Goal: Transaction & Acquisition: Purchase product/service

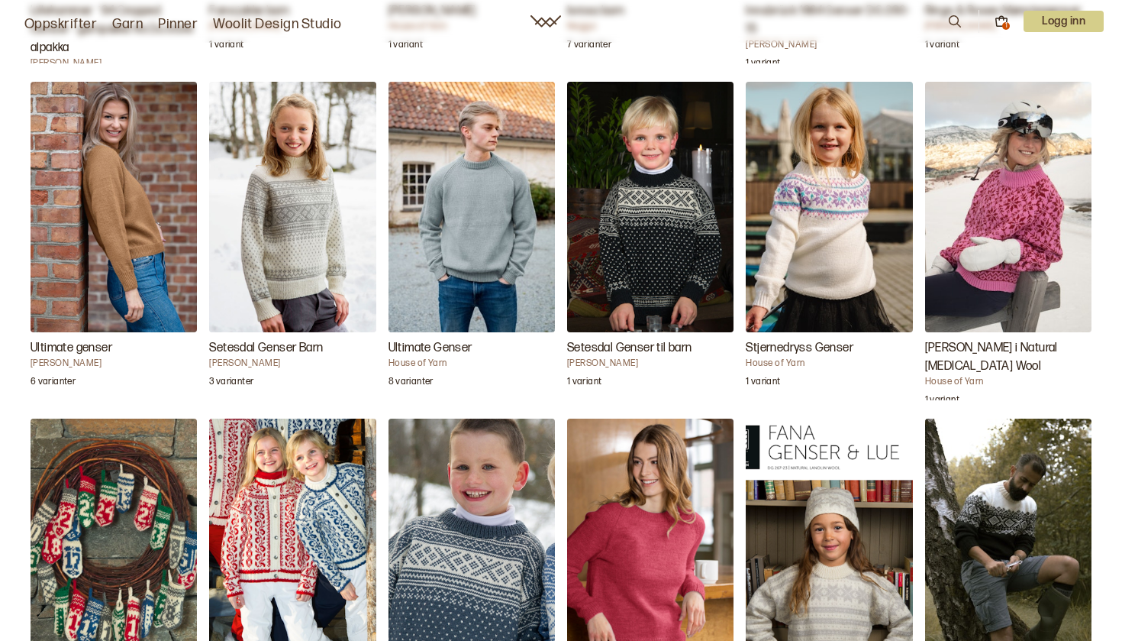
scroll to position [3539, 0]
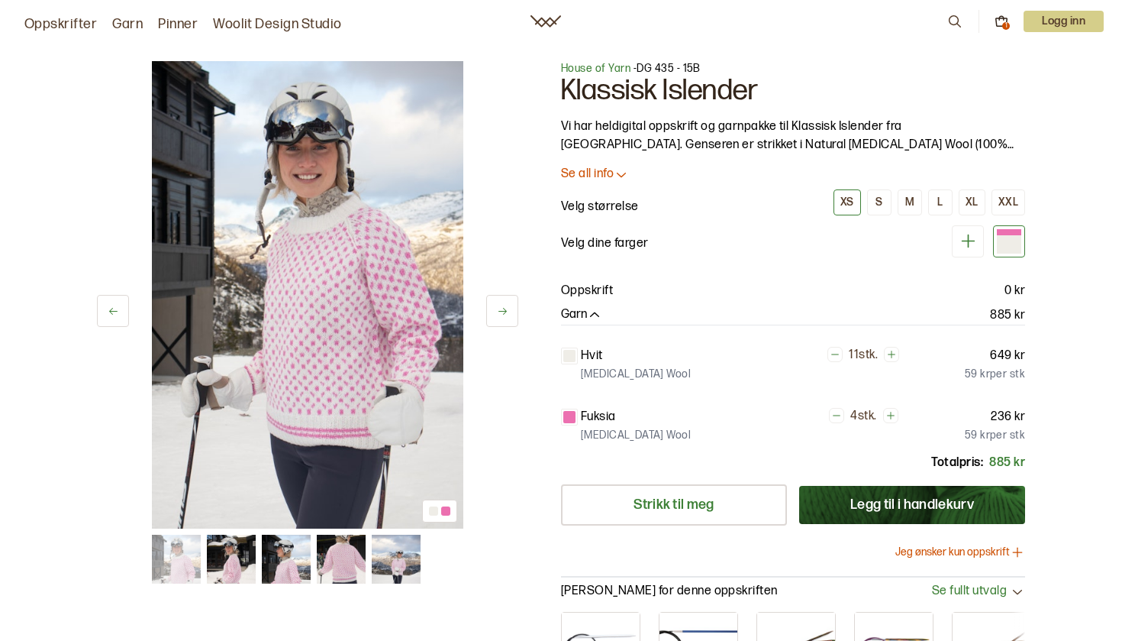
click at [499, 306] on icon at bounding box center [502, 310] width 11 height 11
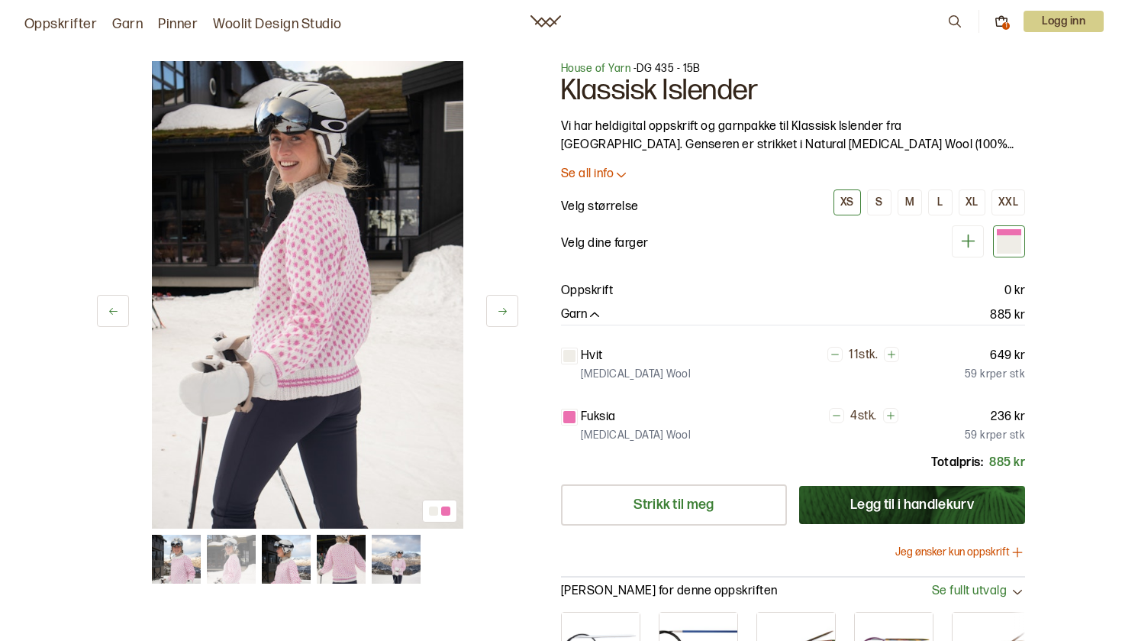
click at [499, 306] on icon at bounding box center [502, 310] width 11 height 11
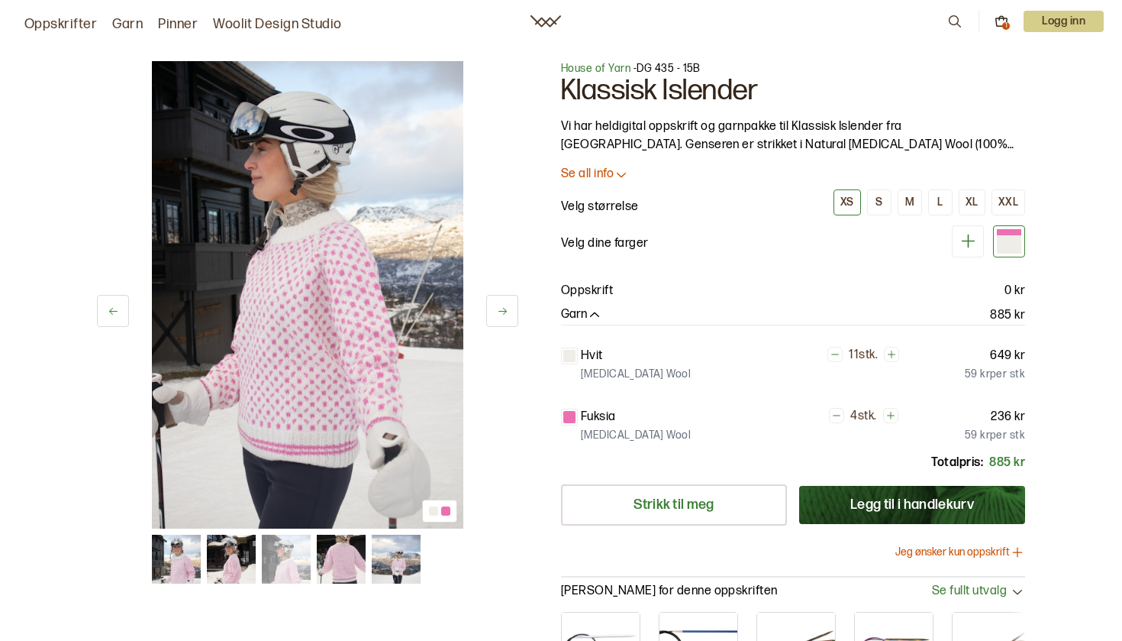
click at [499, 306] on icon at bounding box center [502, 310] width 11 height 11
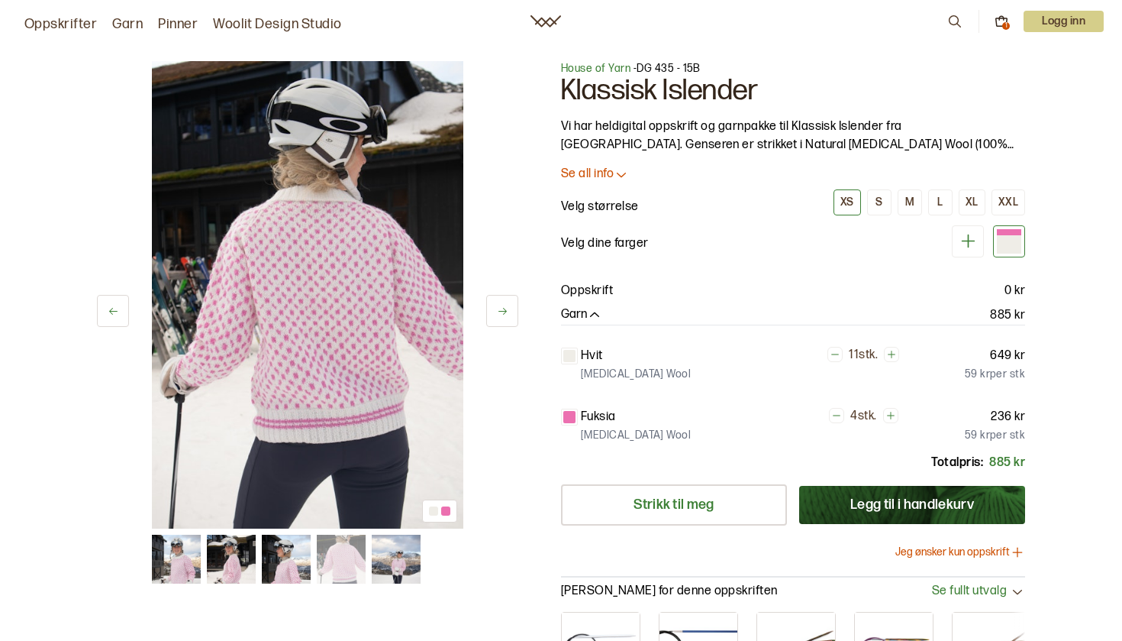
click at [498, 305] on icon at bounding box center [502, 310] width 11 height 11
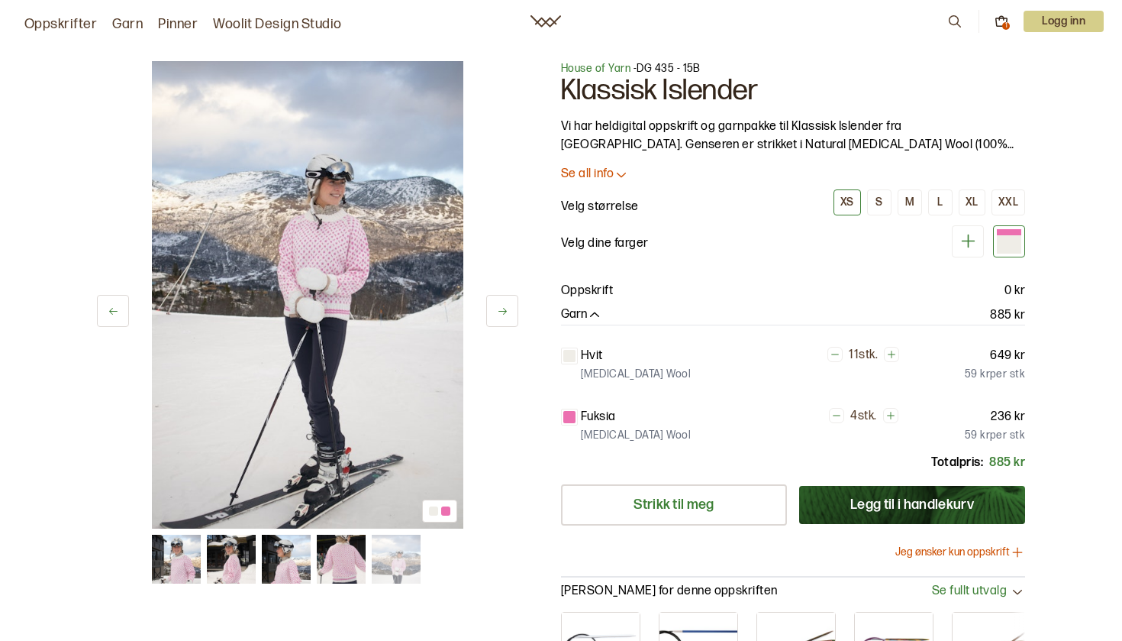
click at [498, 305] on icon at bounding box center [502, 310] width 11 height 11
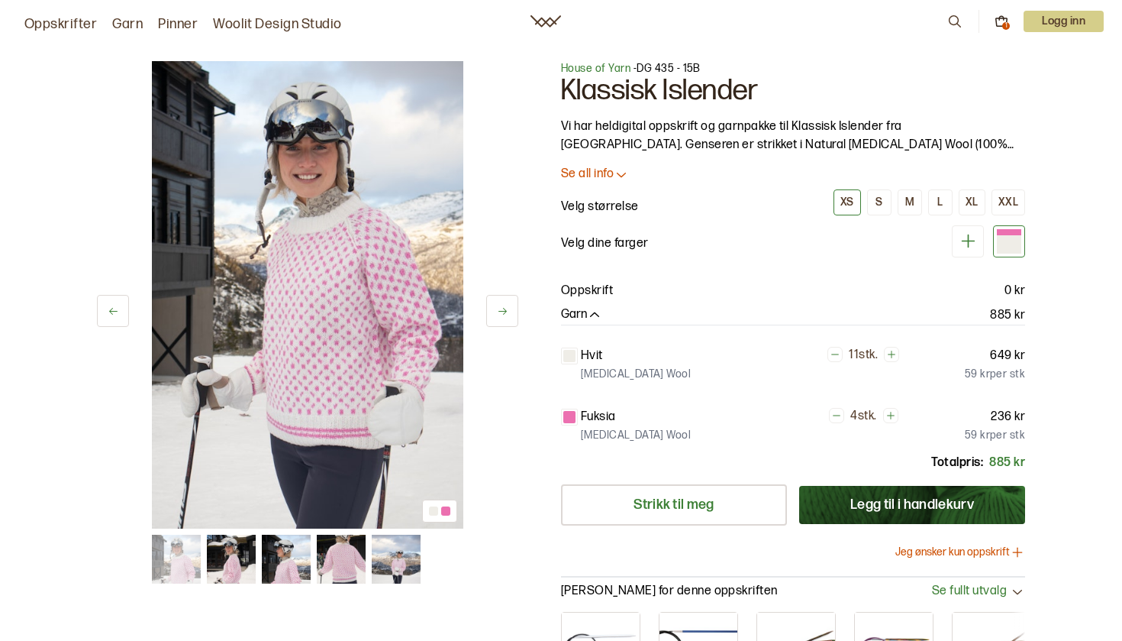
click at [498, 305] on icon at bounding box center [502, 310] width 11 height 11
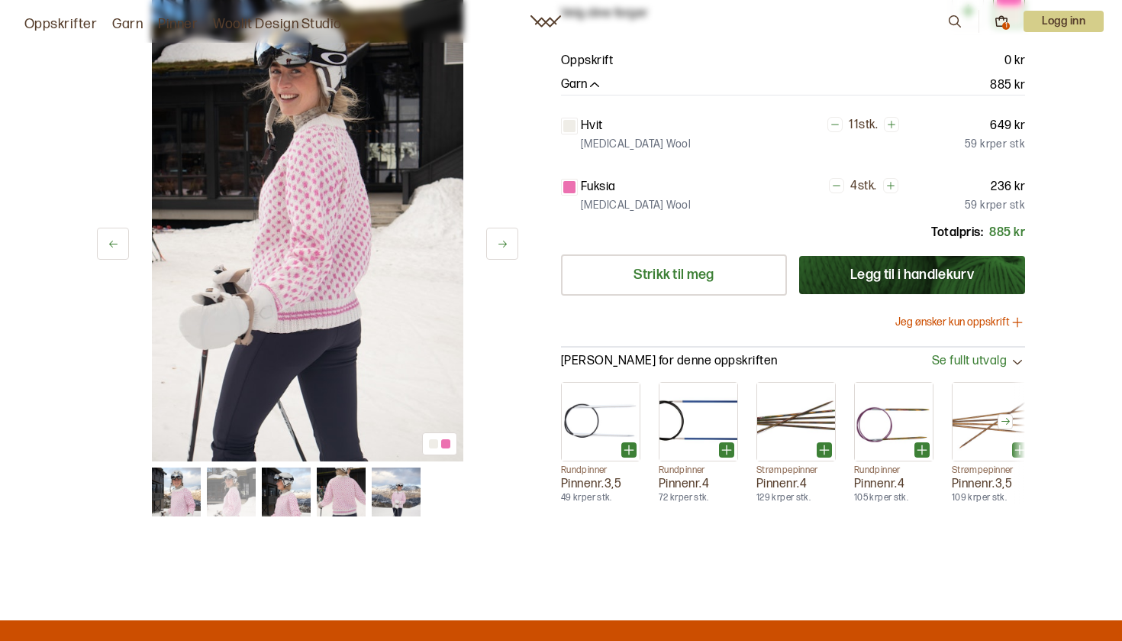
scroll to position [231, 0]
click at [502, 240] on icon at bounding box center [502, 242] width 11 height 11
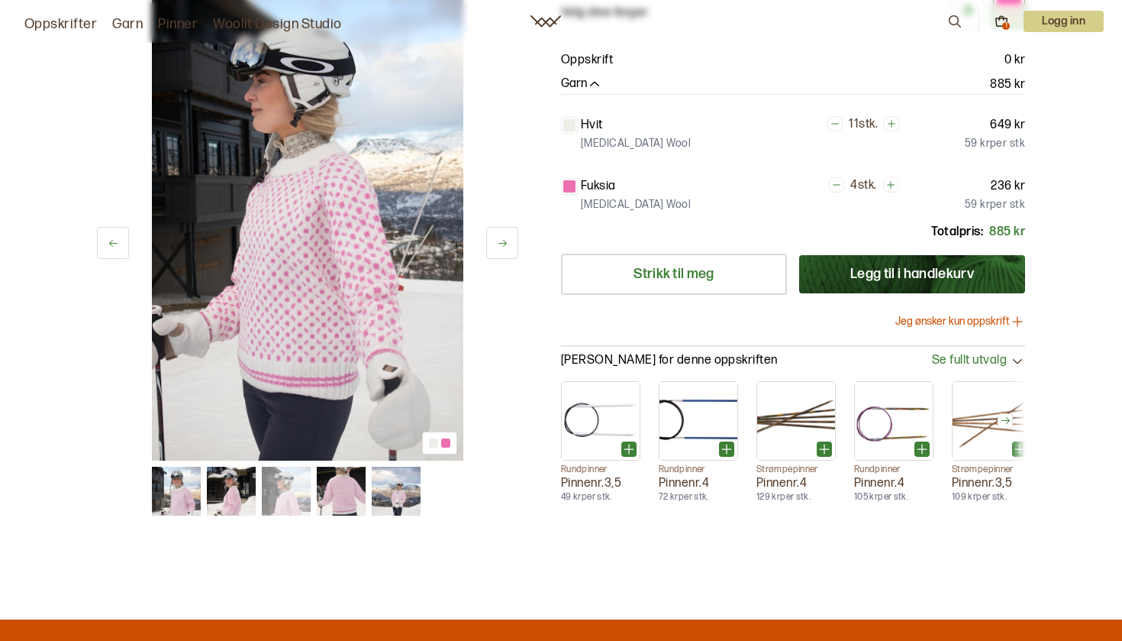
click at [502, 240] on icon at bounding box center [502, 242] width 11 height 11
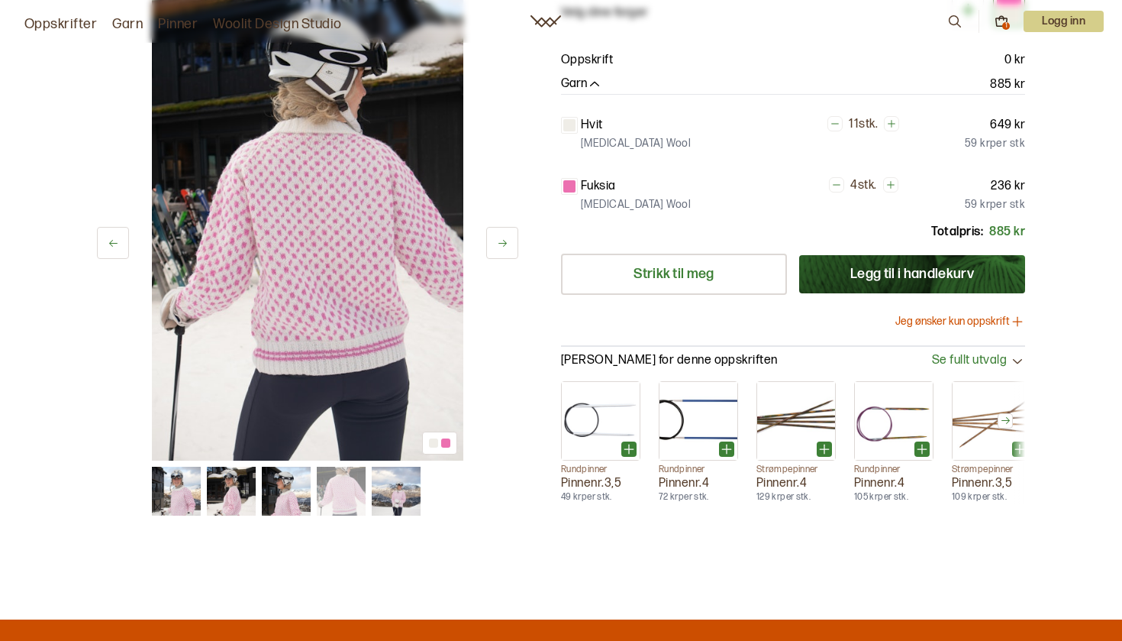
click at [502, 240] on icon at bounding box center [502, 242] width 11 height 11
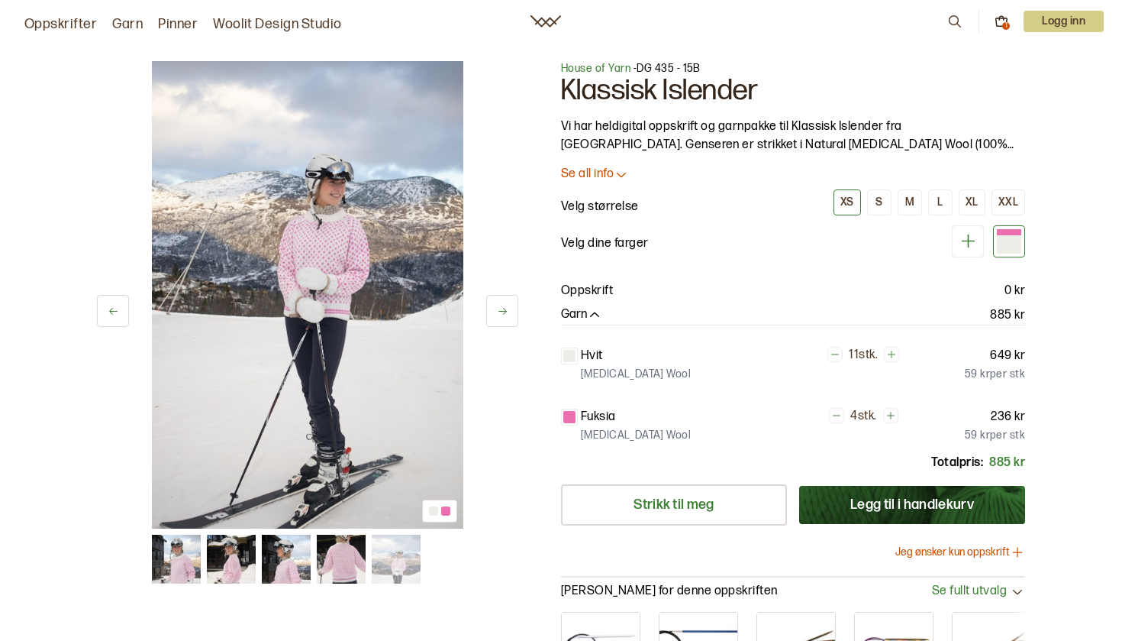
scroll to position [0, 0]
click at [941, 552] on button "Jeg ønsker kun oppskrift" at bounding box center [961, 551] width 130 height 15
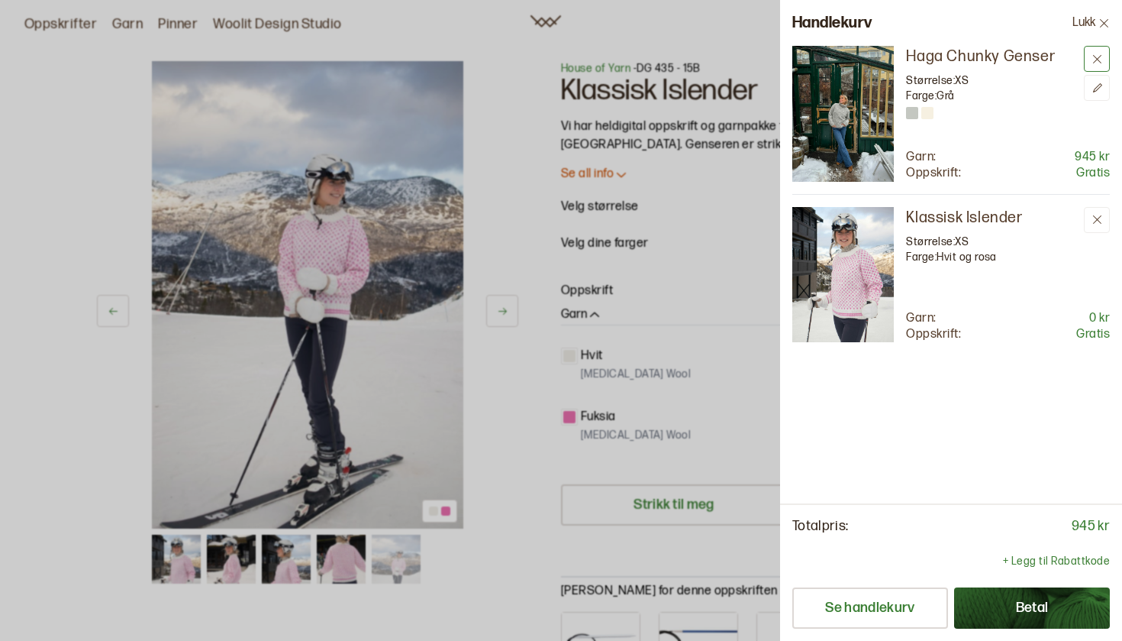
click at [1095, 63] on icon at bounding box center [1097, 58] width 11 height 11
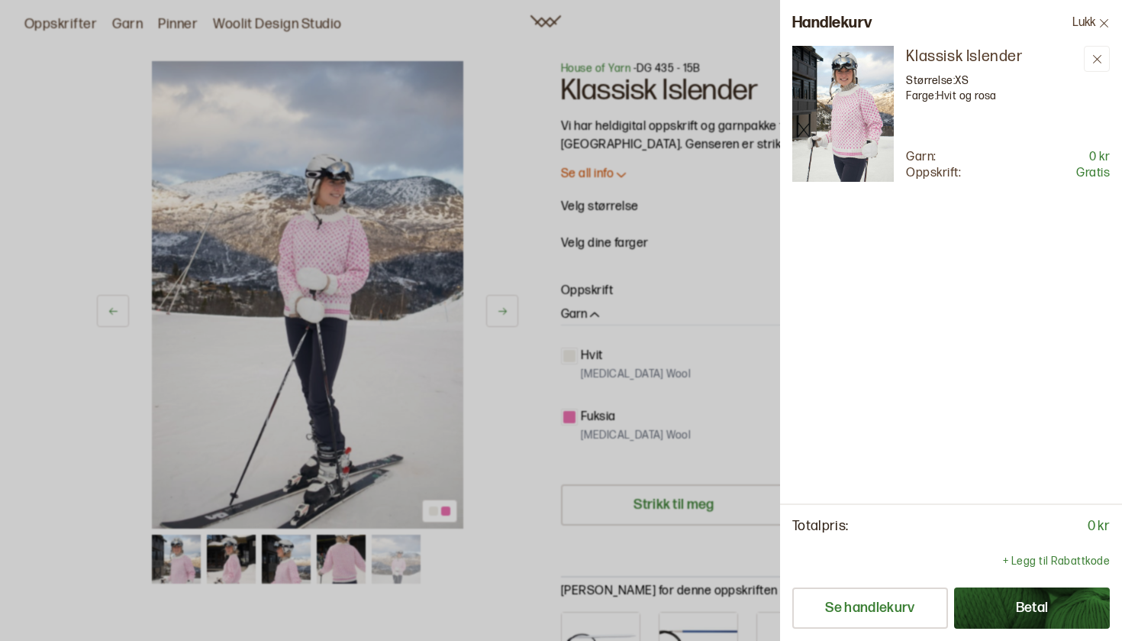
click at [1028, 611] on button "Betal" at bounding box center [1032, 607] width 156 height 41
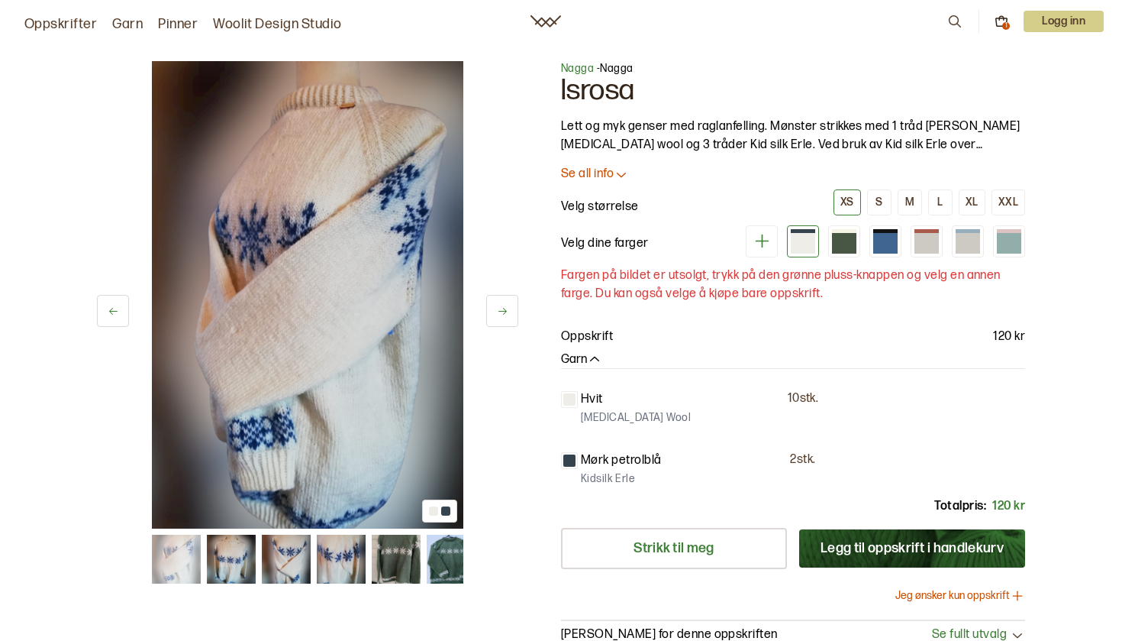
click at [504, 304] on button at bounding box center [502, 311] width 32 height 32
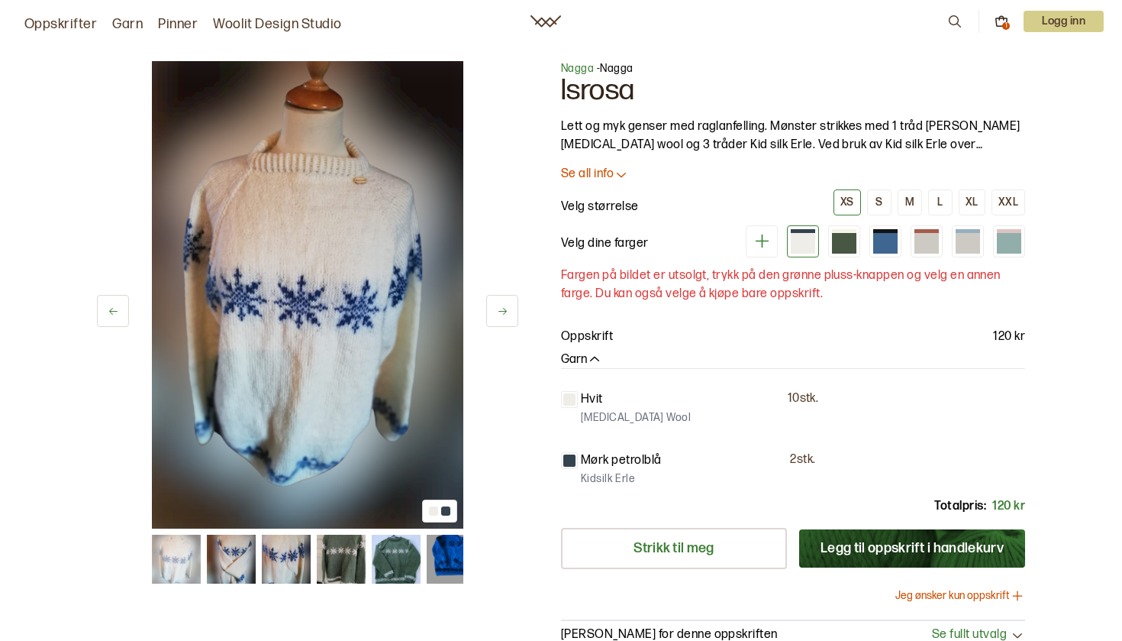
click at [503, 310] on icon at bounding box center [502, 310] width 11 height 11
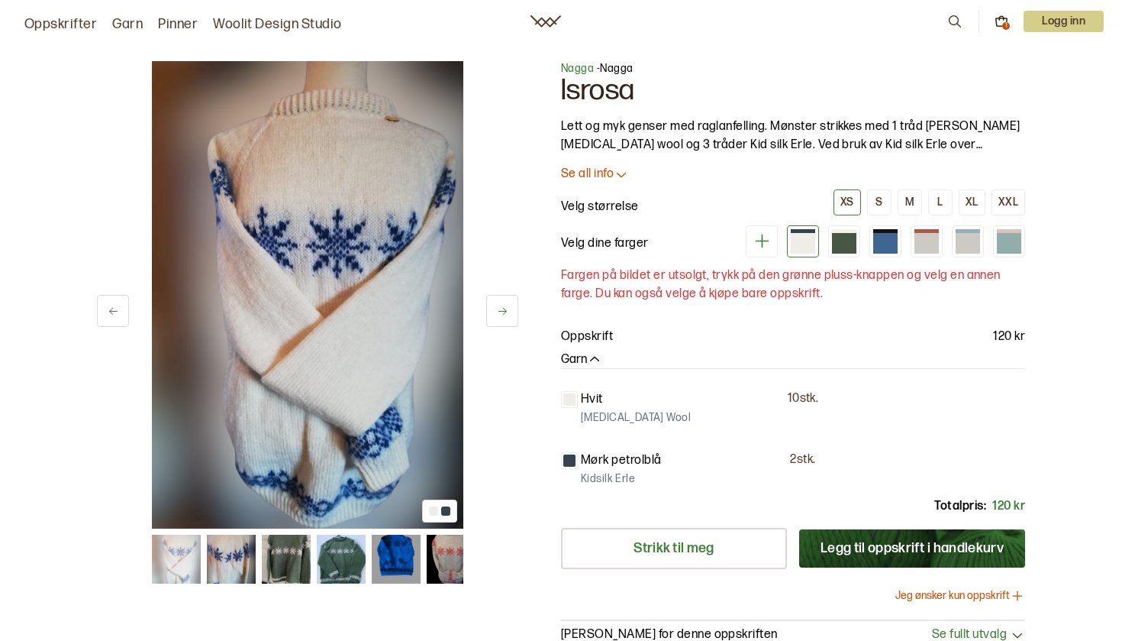
click at [503, 310] on icon at bounding box center [502, 310] width 11 height 11
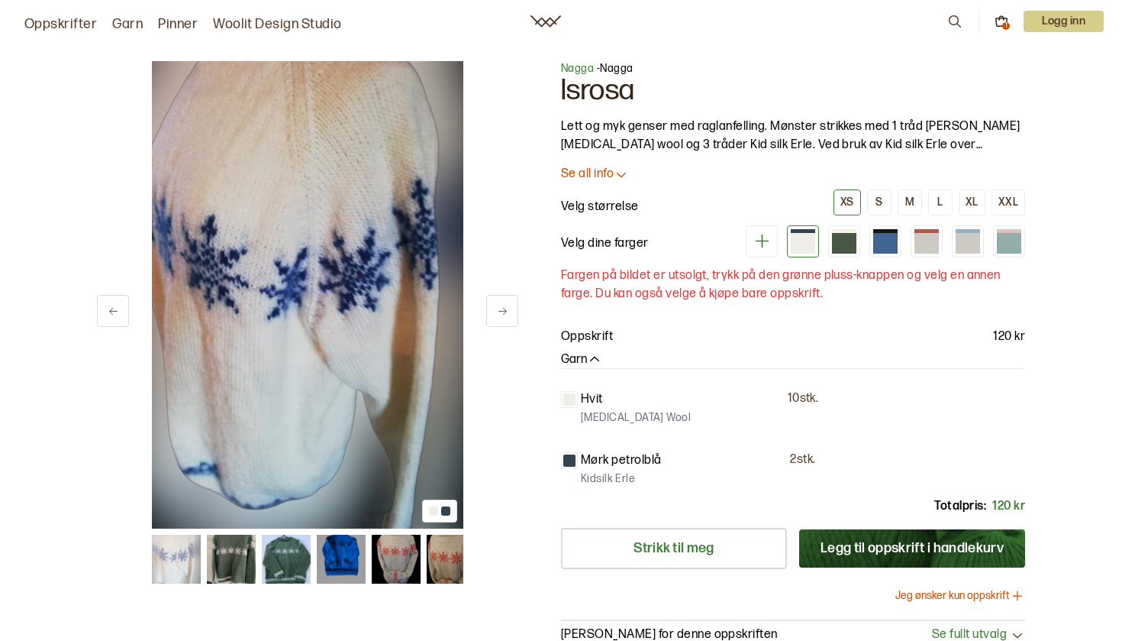
click at [503, 310] on icon at bounding box center [502, 310] width 11 height 11
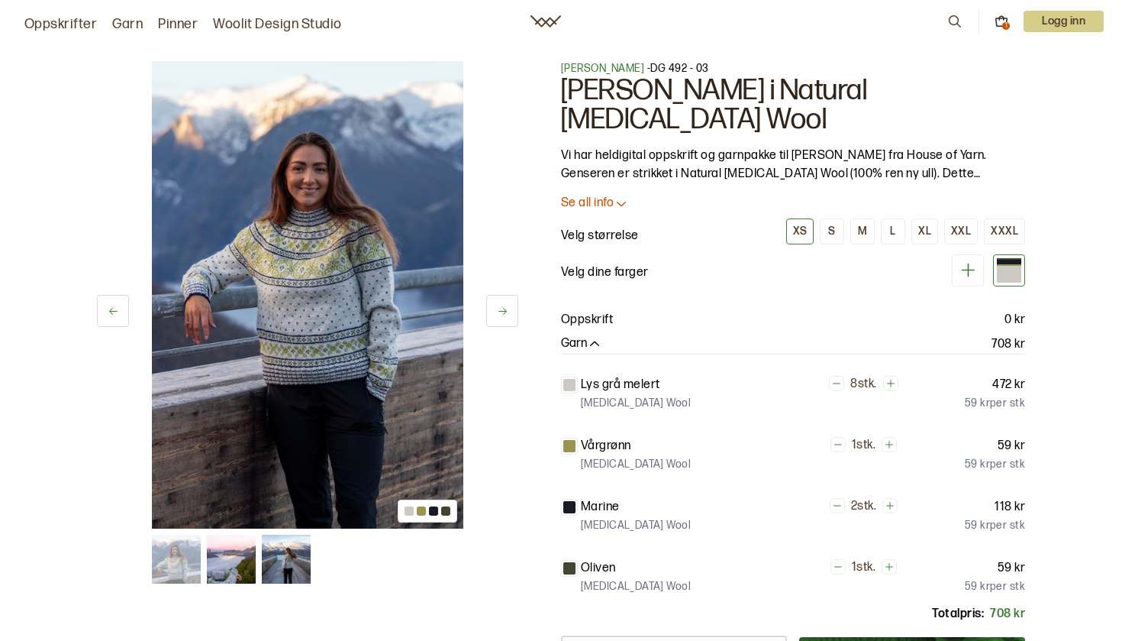
click at [601, 195] on p "Se all info" at bounding box center [587, 203] width 53 height 16
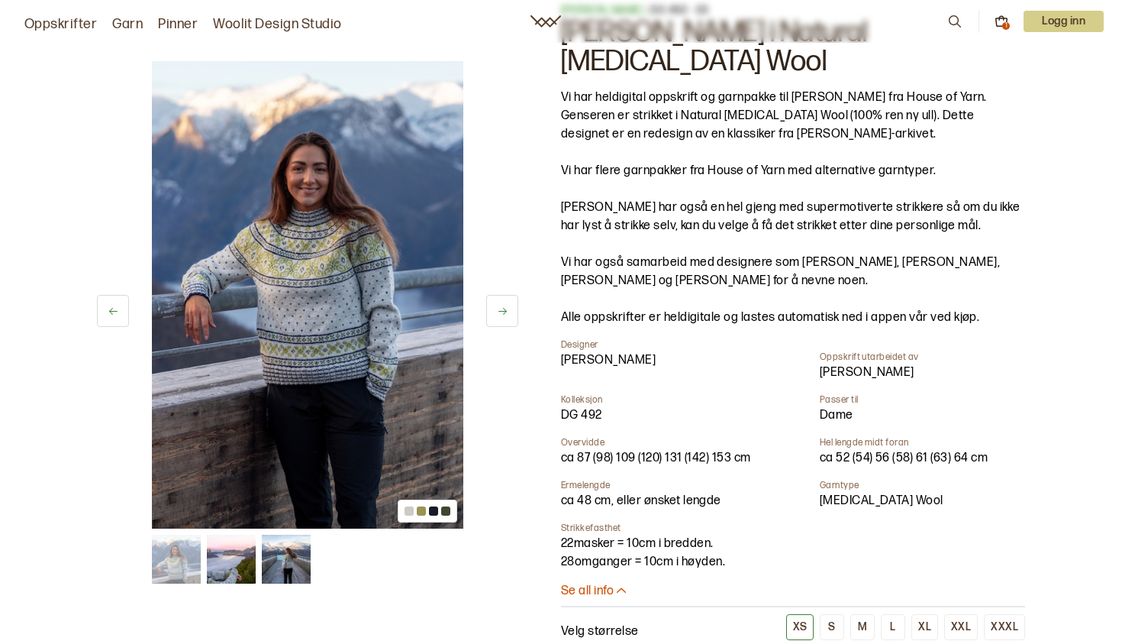
scroll to position [54, 0]
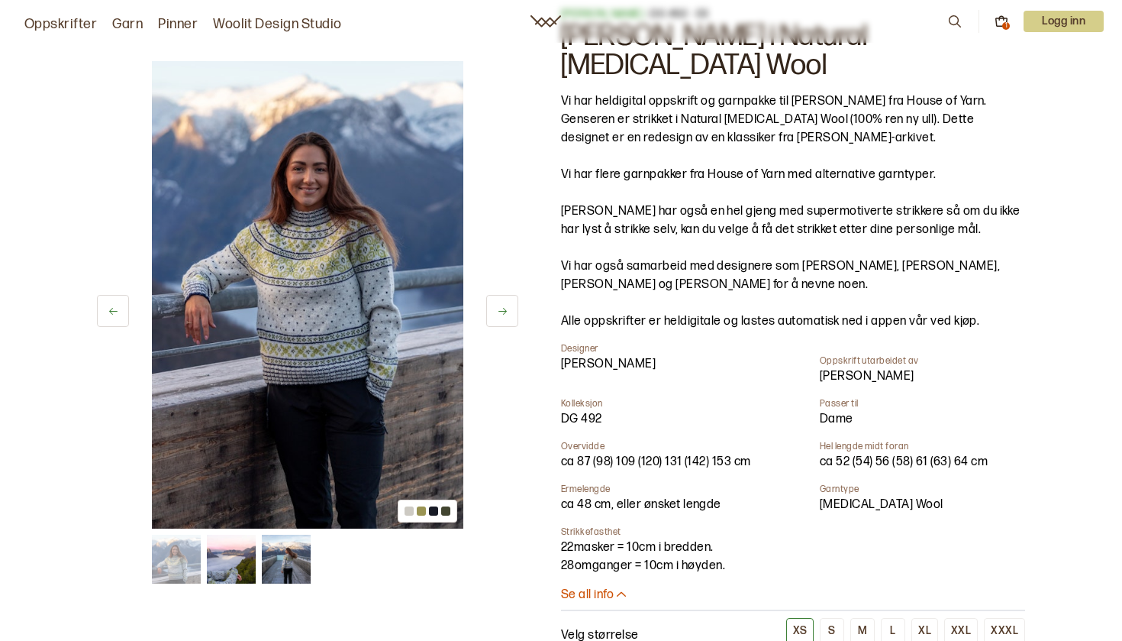
click at [500, 308] on icon at bounding box center [502, 310] width 11 height 11
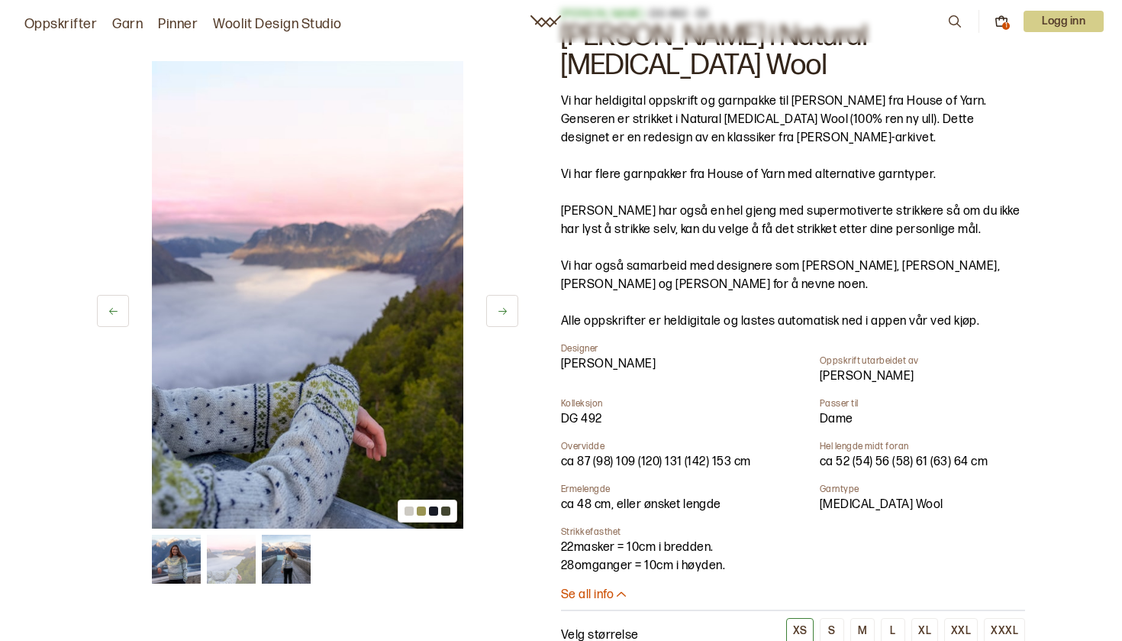
click at [500, 307] on icon at bounding box center [502, 310] width 11 height 11
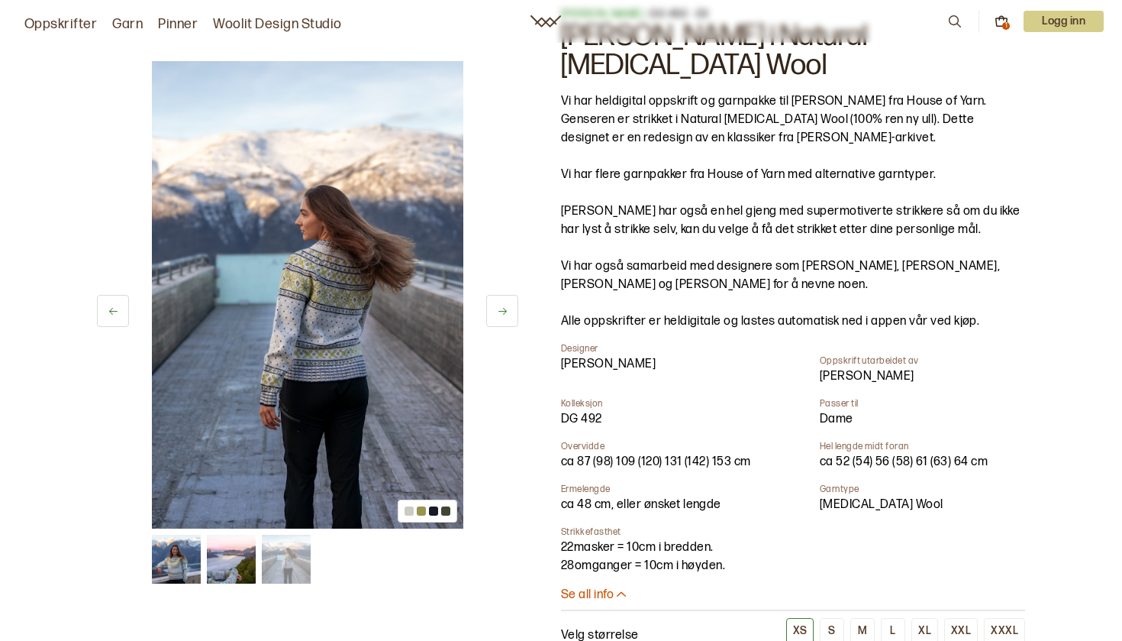
click at [501, 307] on icon at bounding box center [502, 310] width 11 height 11
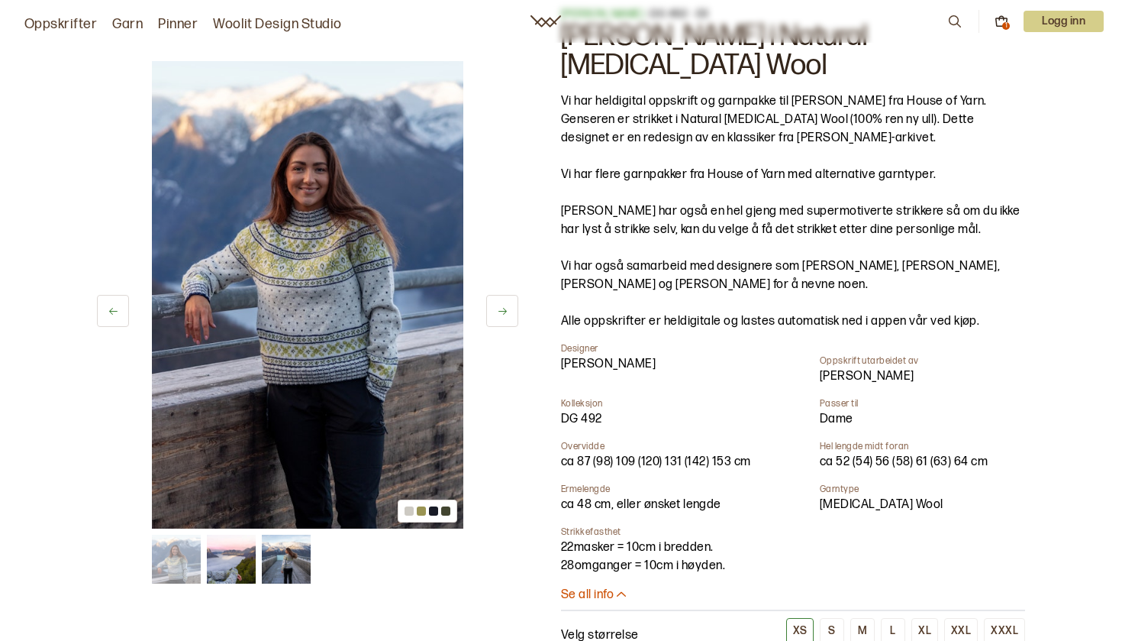
click at [502, 308] on icon at bounding box center [502, 310] width 11 height 11
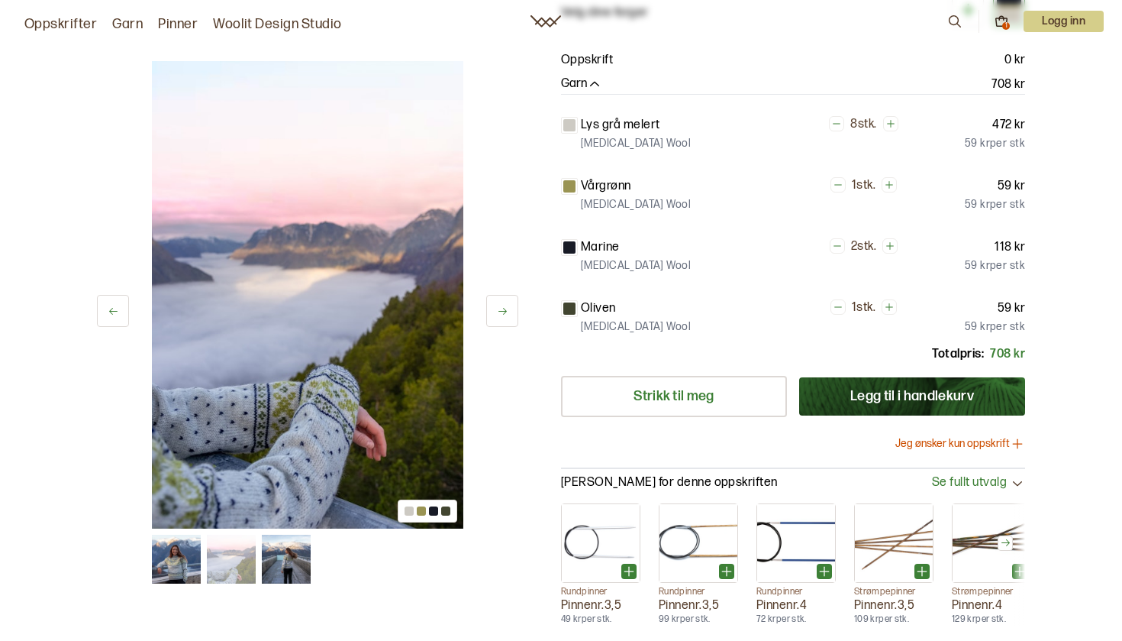
scroll to position [704, 0]
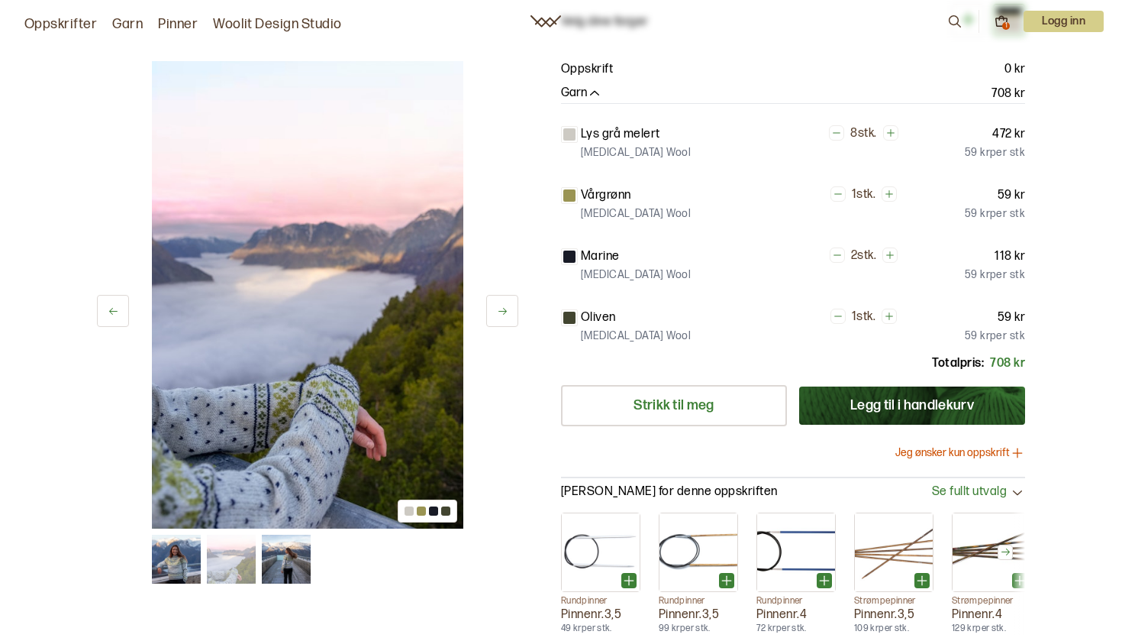
click at [957, 445] on button "Jeg ønsker kun oppskrift" at bounding box center [961, 452] width 130 height 15
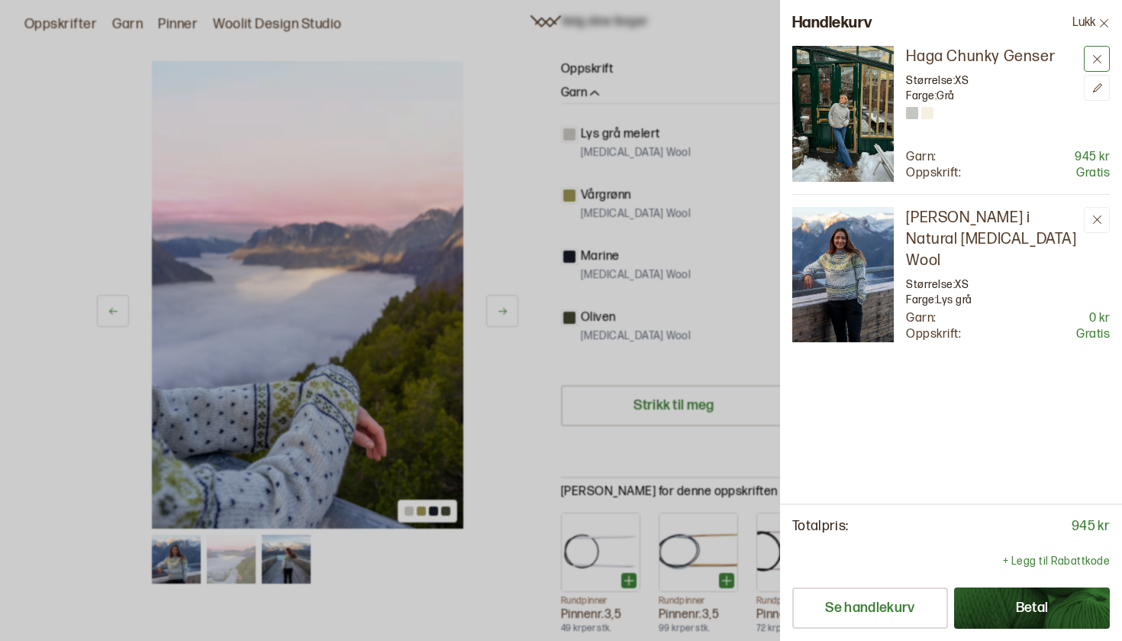
click at [1092, 54] on icon at bounding box center [1097, 58] width 11 height 11
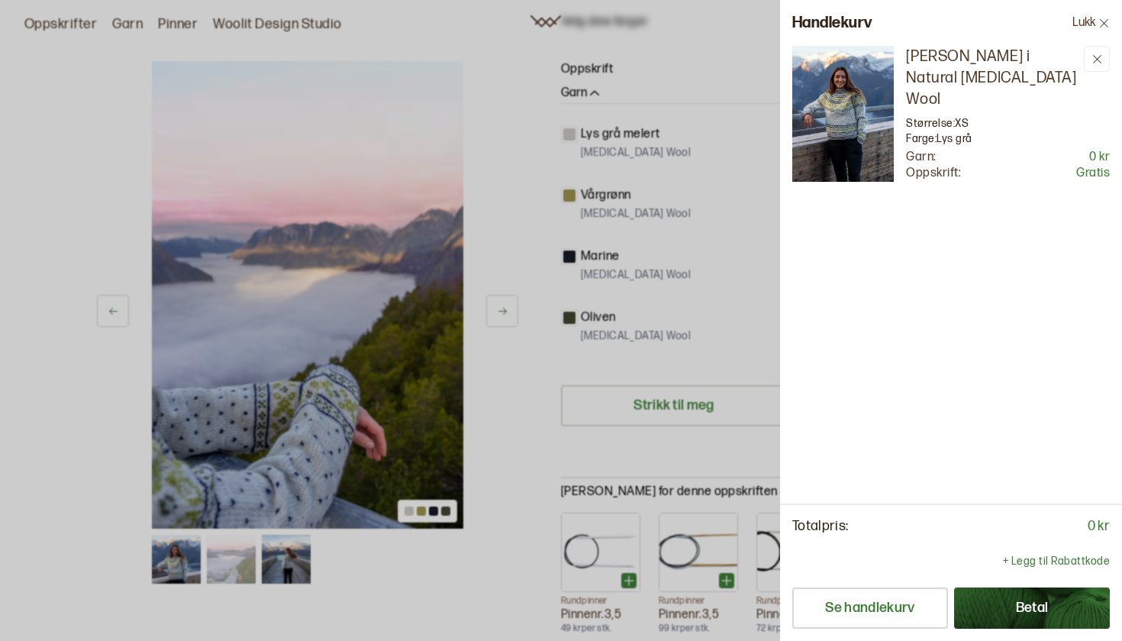
click at [735, 256] on div at bounding box center [561, 320] width 1122 height 641
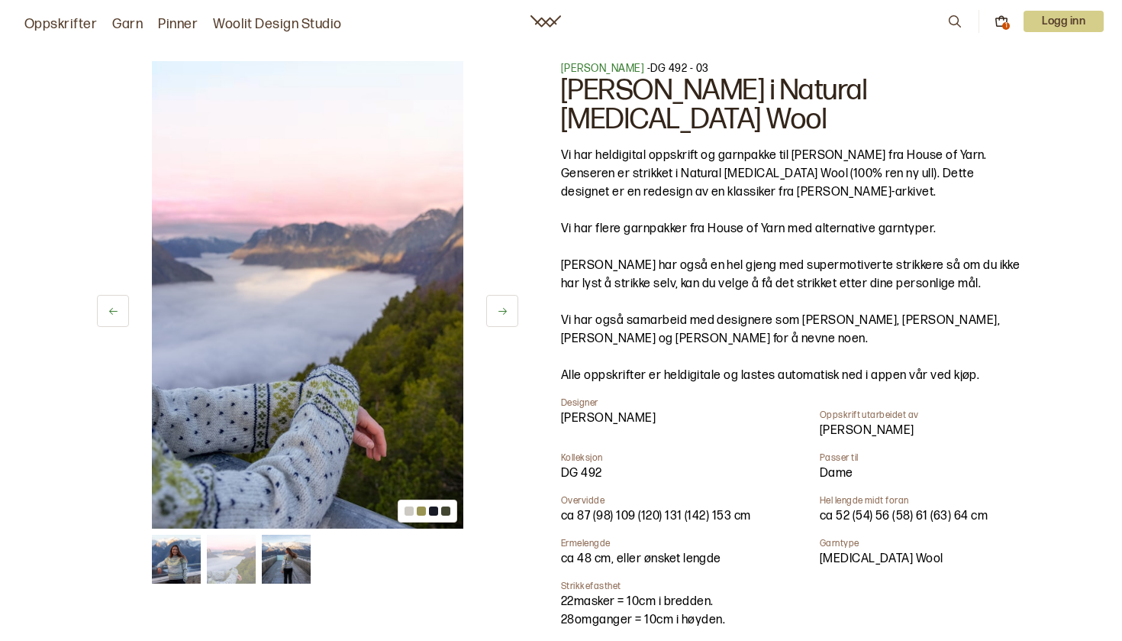
scroll to position [0, 0]
click at [998, 24] on icon at bounding box center [1002, 22] width 14 height 14
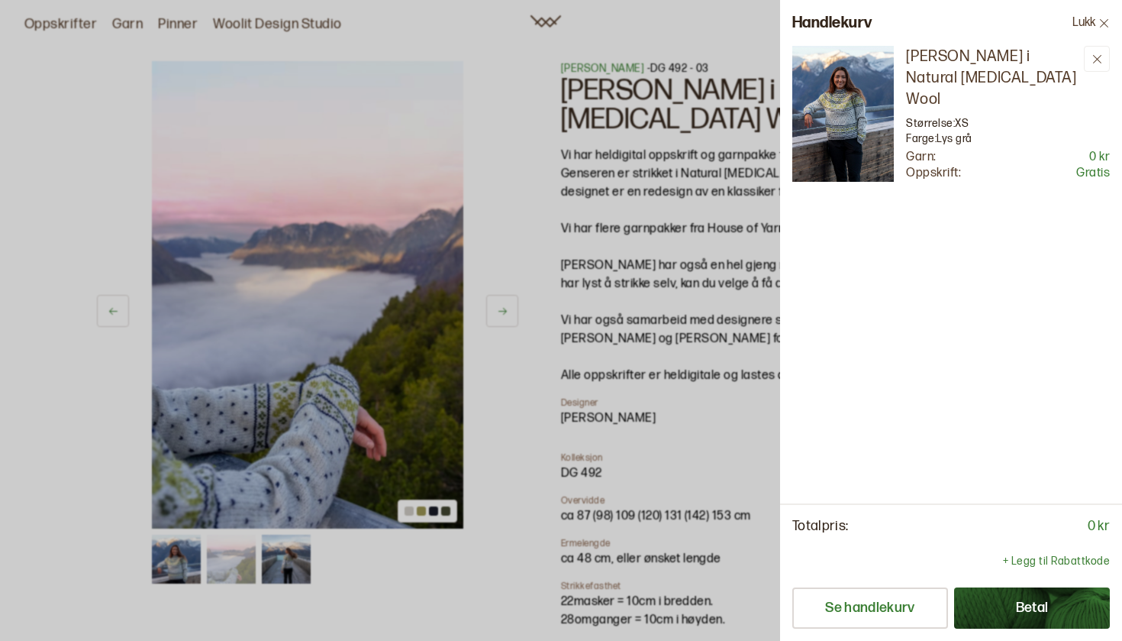
click at [1028, 601] on button "Betal" at bounding box center [1032, 607] width 156 height 41
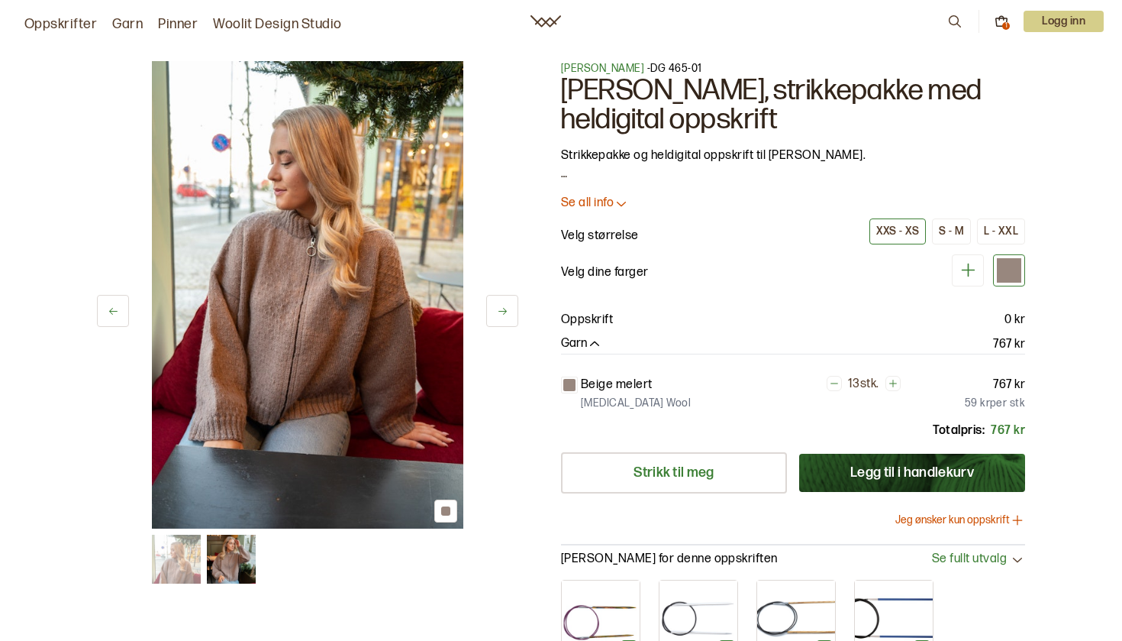
click at [499, 312] on icon at bounding box center [502, 310] width 11 height 11
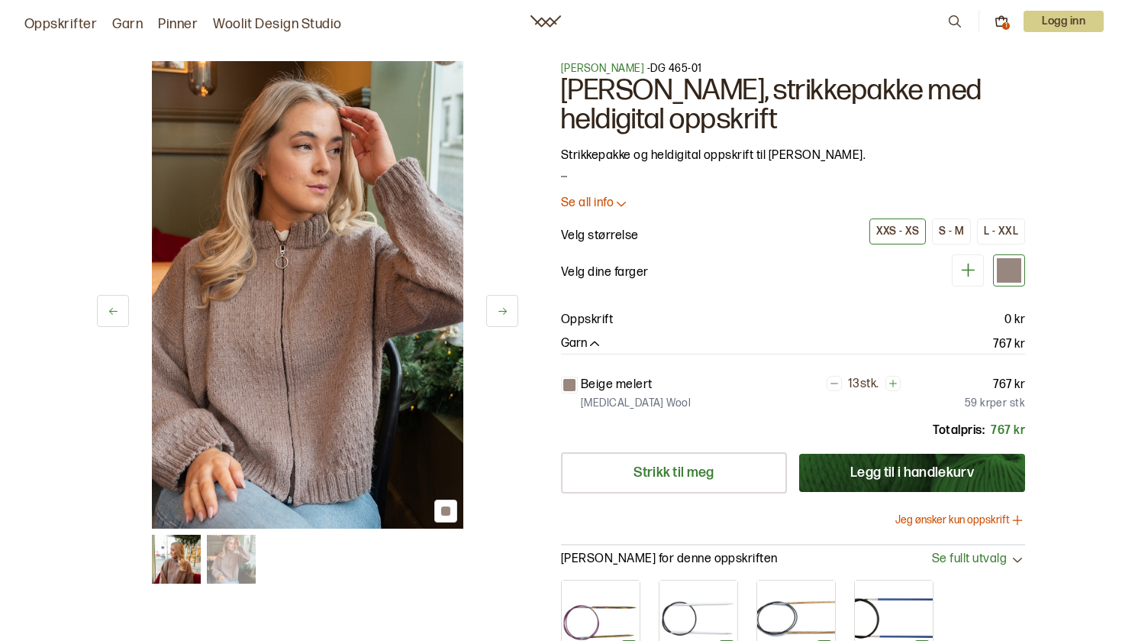
click at [499, 312] on icon at bounding box center [502, 310] width 11 height 11
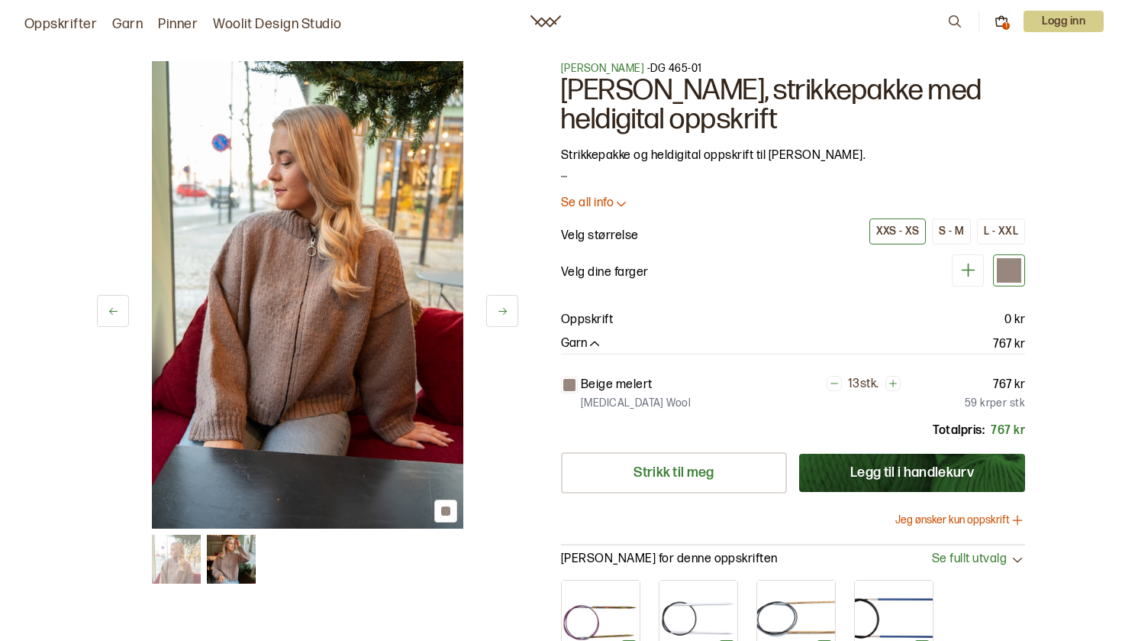
click at [499, 312] on icon at bounding box center [503, 311] width 8 height 7
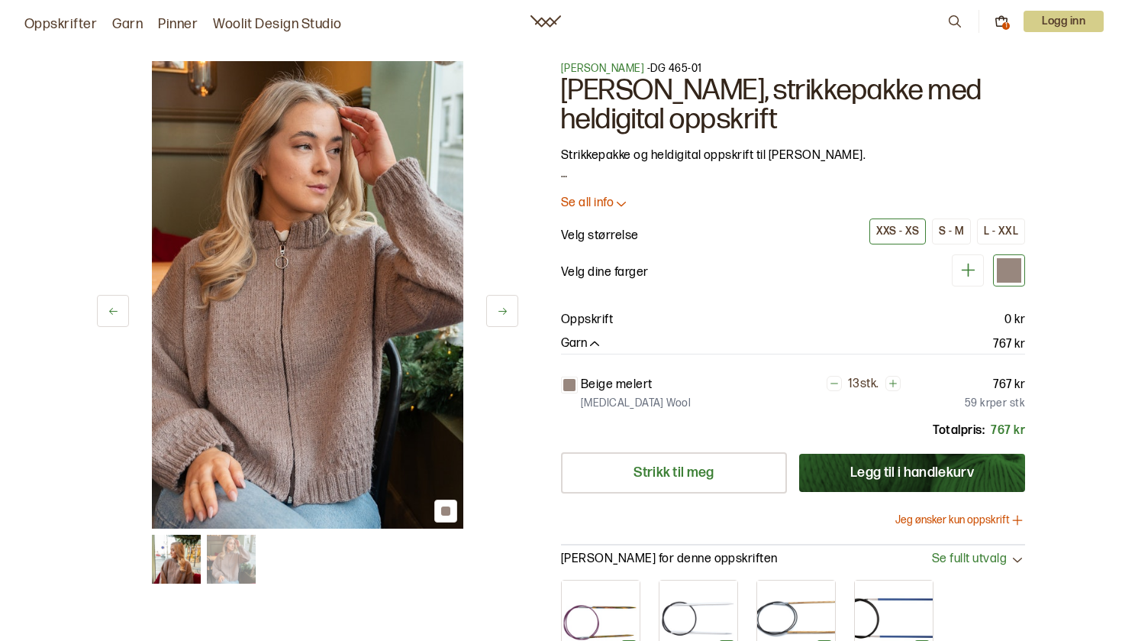
click at [500, 312] on icon at bounding box center [503, 311] width 8 height 7
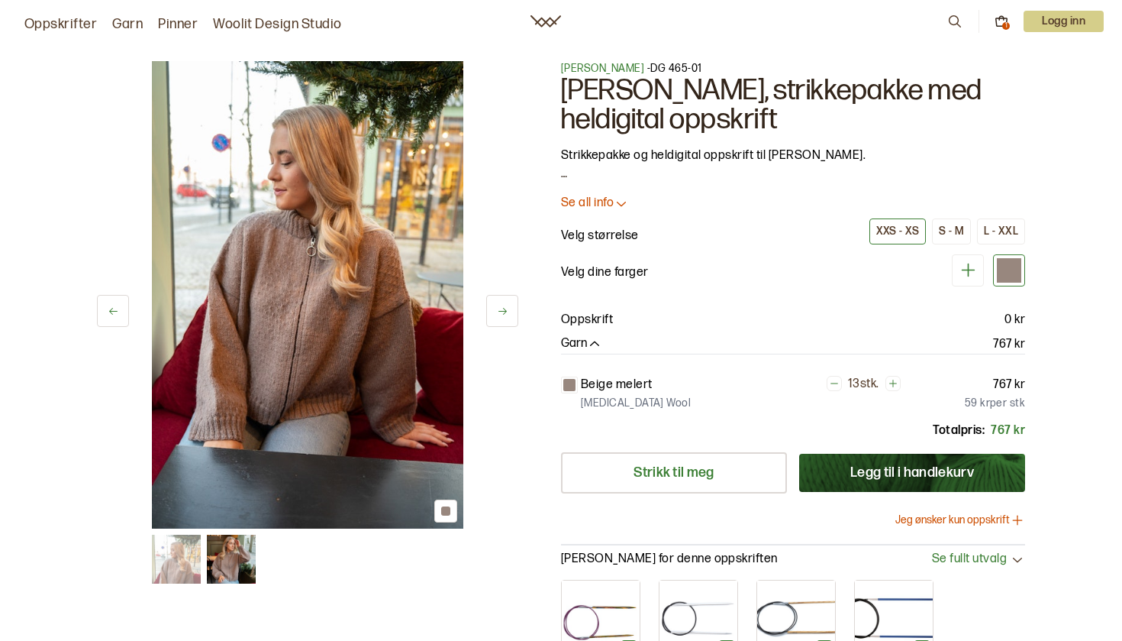
click at [502, 312] on icon at bounding box center [503, 311] width 8 height 7
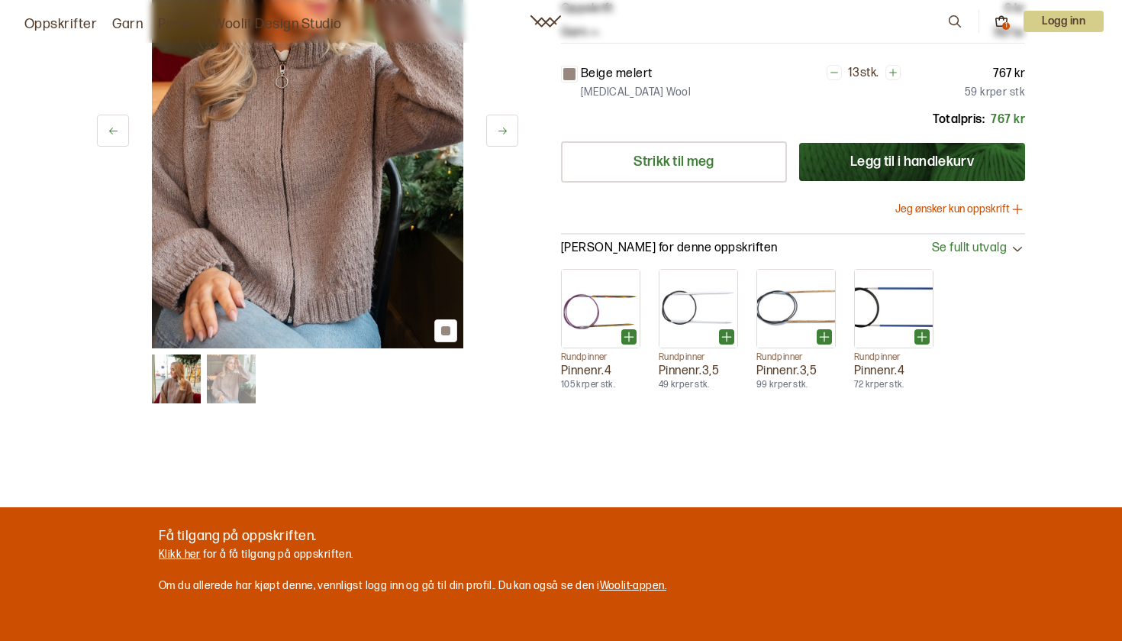
scroll to position [101, 0]
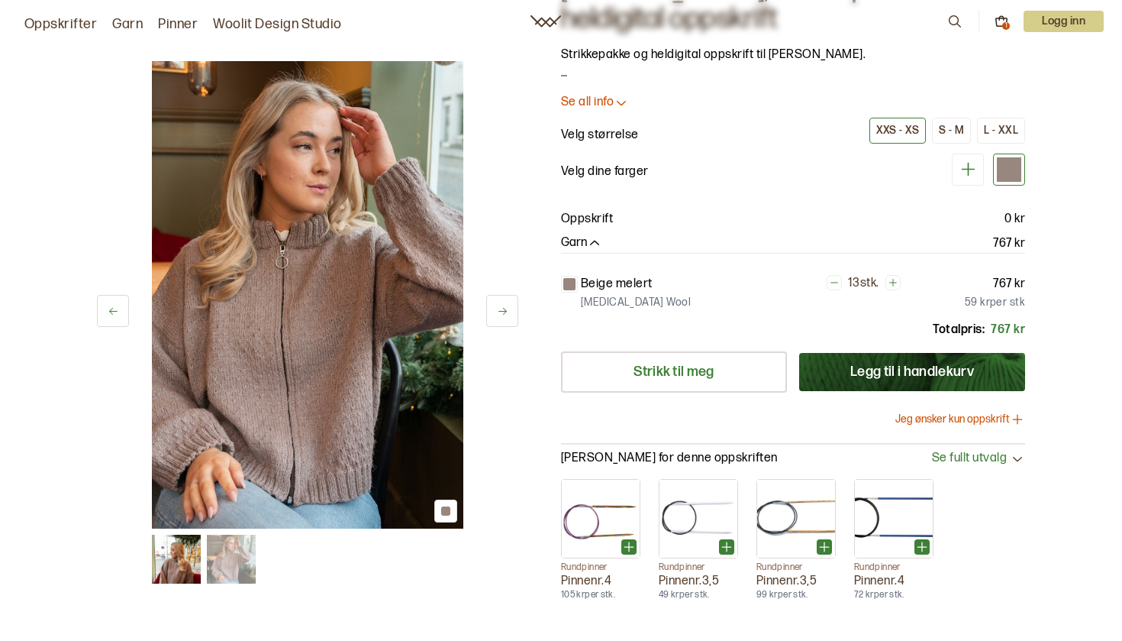
click at [609, 105] on p "Se all info" at bounding box center [587, 103] width 53 height 16
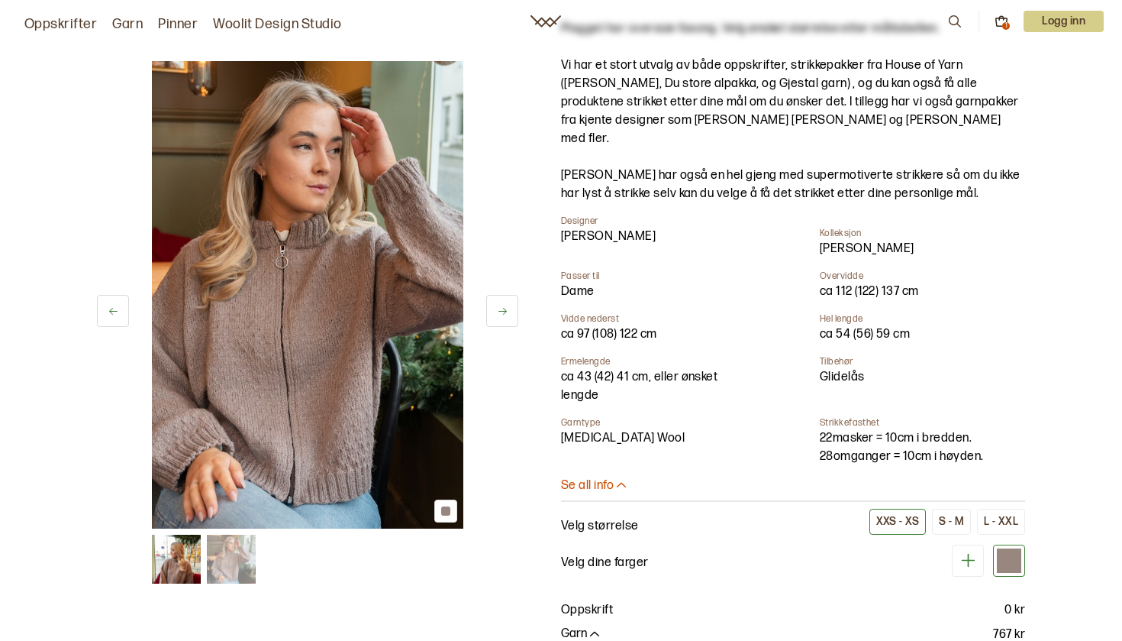
scroll to position [166, 0]
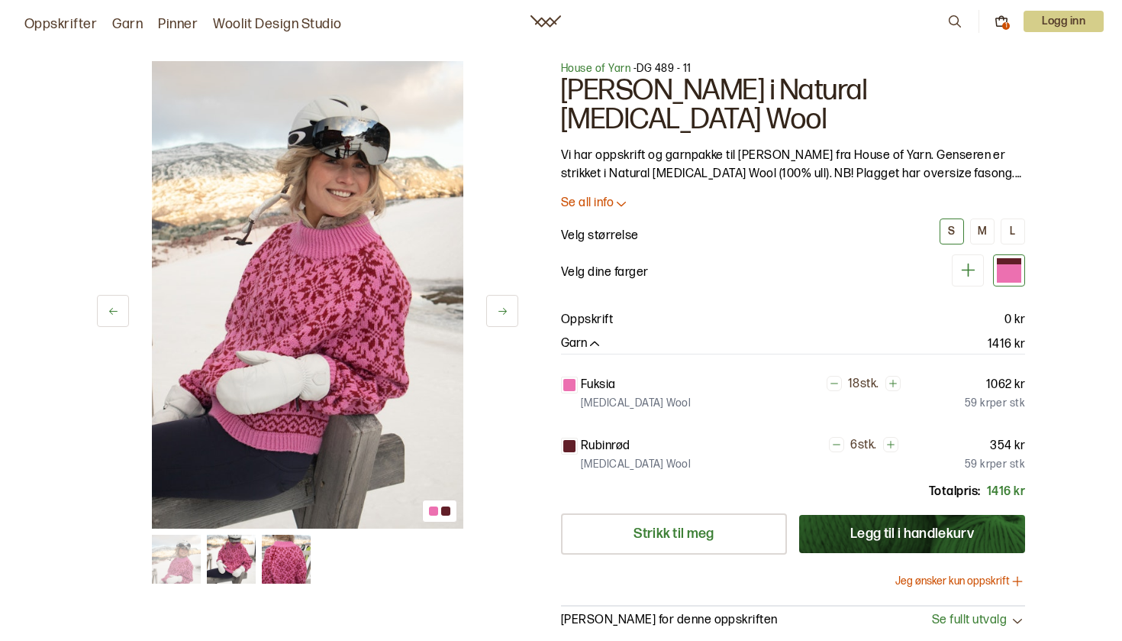
click at [488, 309] on button at bounding box center [502, 311] width 32 height 32
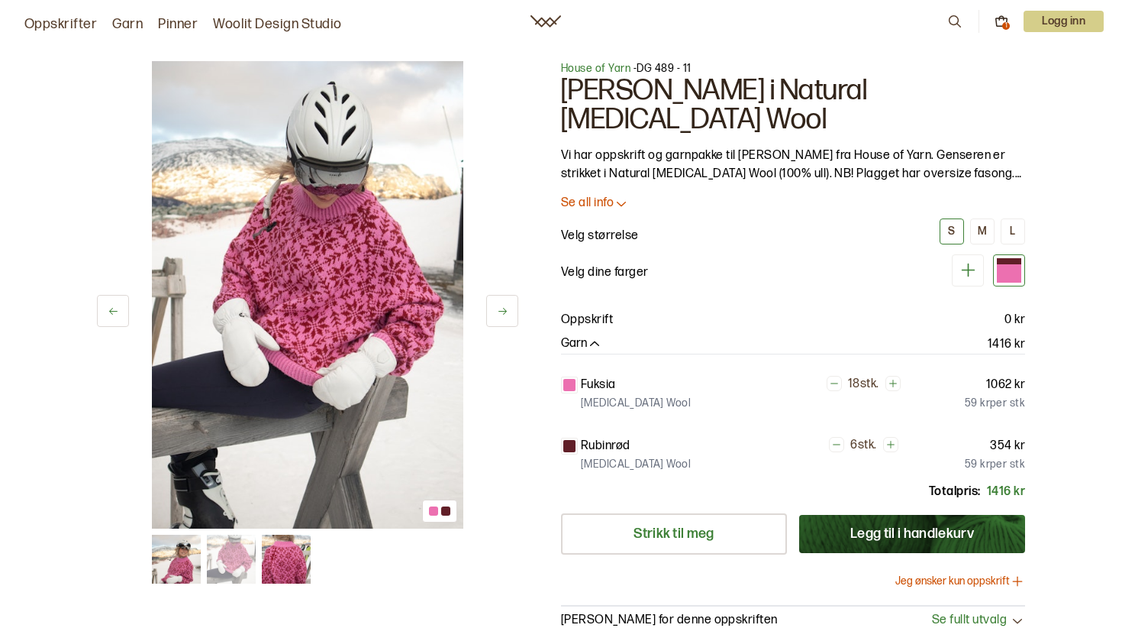
click at [494, 308] on button at bounding box center [502, 311] width 32 height 32
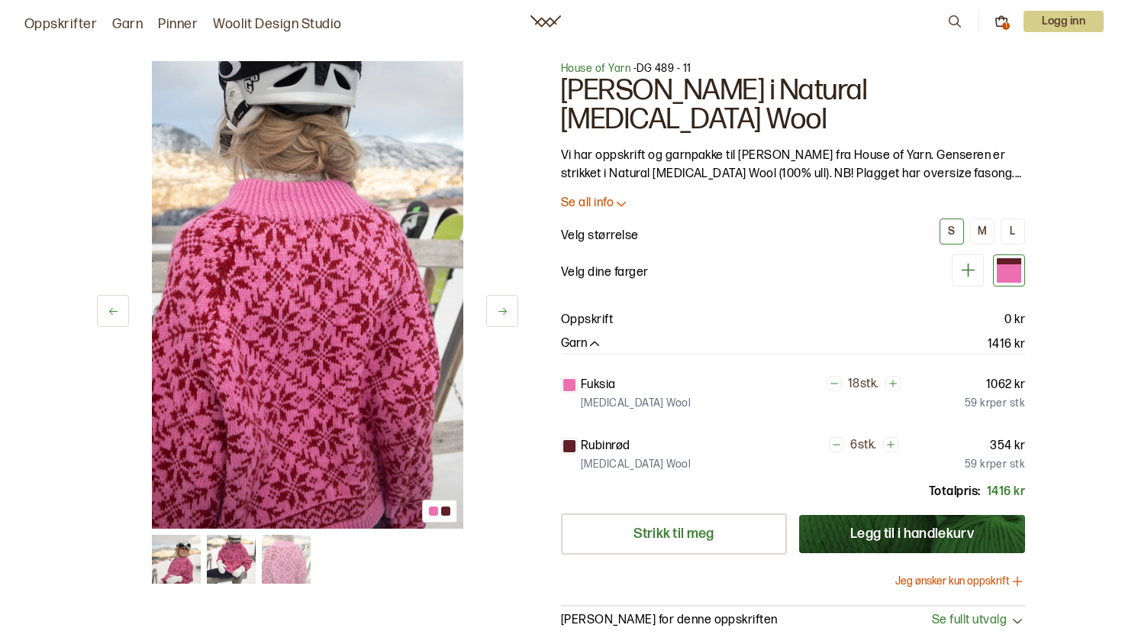
click at [494, 308] on button at bounding box center [502, 311] width 32 height 32
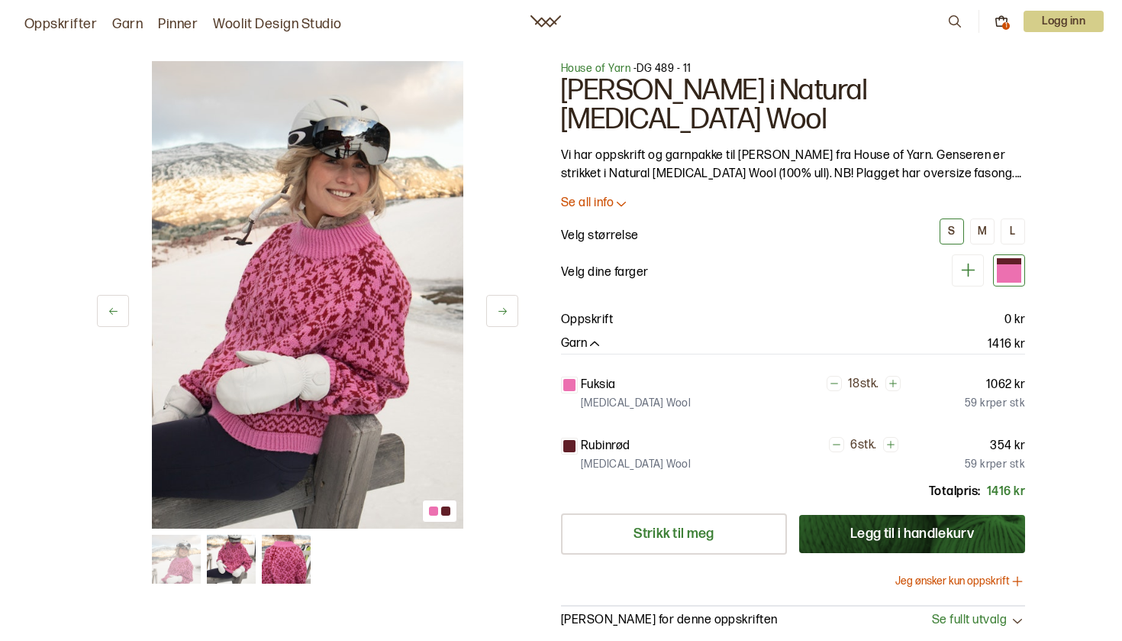
click at [582, 182] on div "House of Yarn - DG 489 - 11 Carly Genser i Natural Lanolin Wool Vi har oppskrif…" at bounding box center [793, 344] width 464 height 567
click at [606, 195] on p "Se all info" at bounding box center [587, 203] width 53 height 16
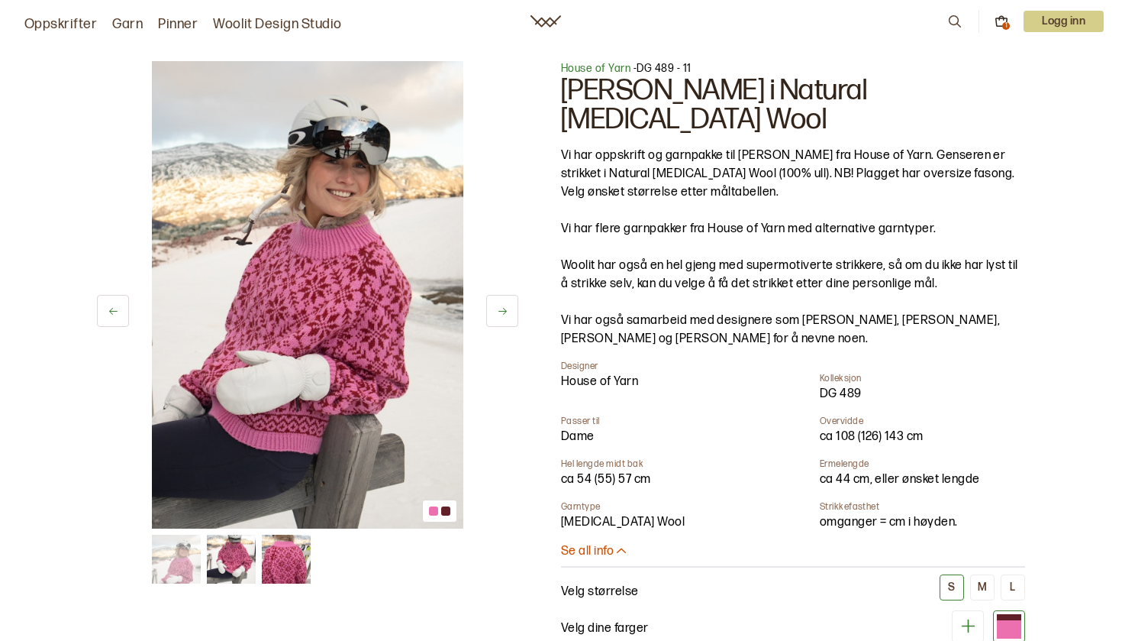
click at [504, 304] on button at bounding box center [502, 311] width 32 height 32
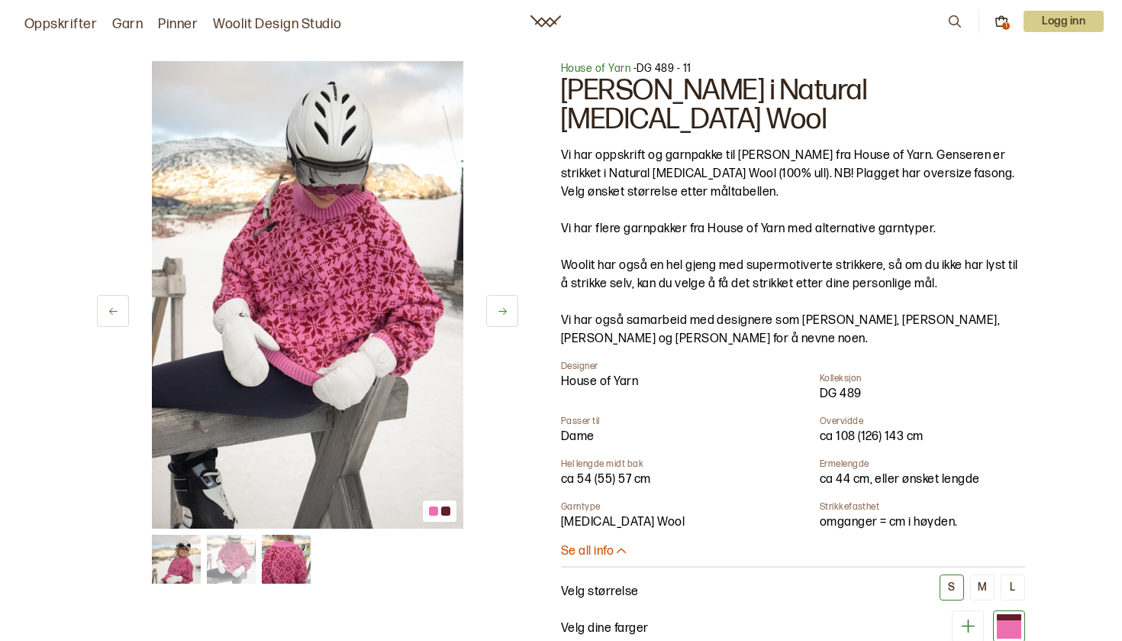
click at [504, 304] on button at bounding box center [502, 311] width 32 height 32
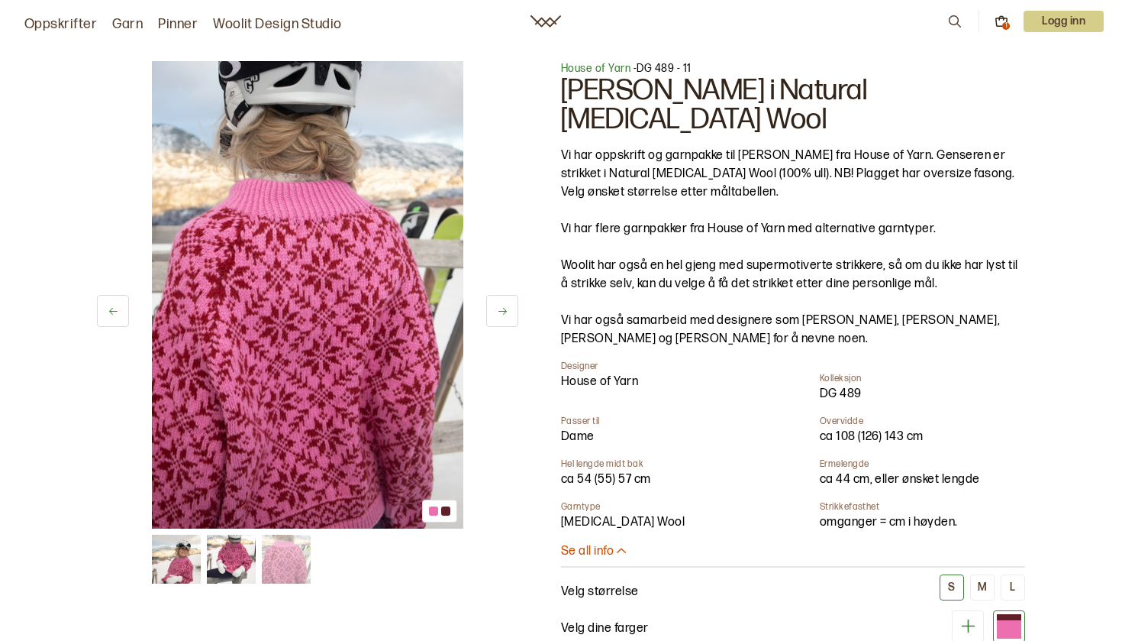
click at [504, 304] on button at bounding box center [502, 311] width 32 height 32
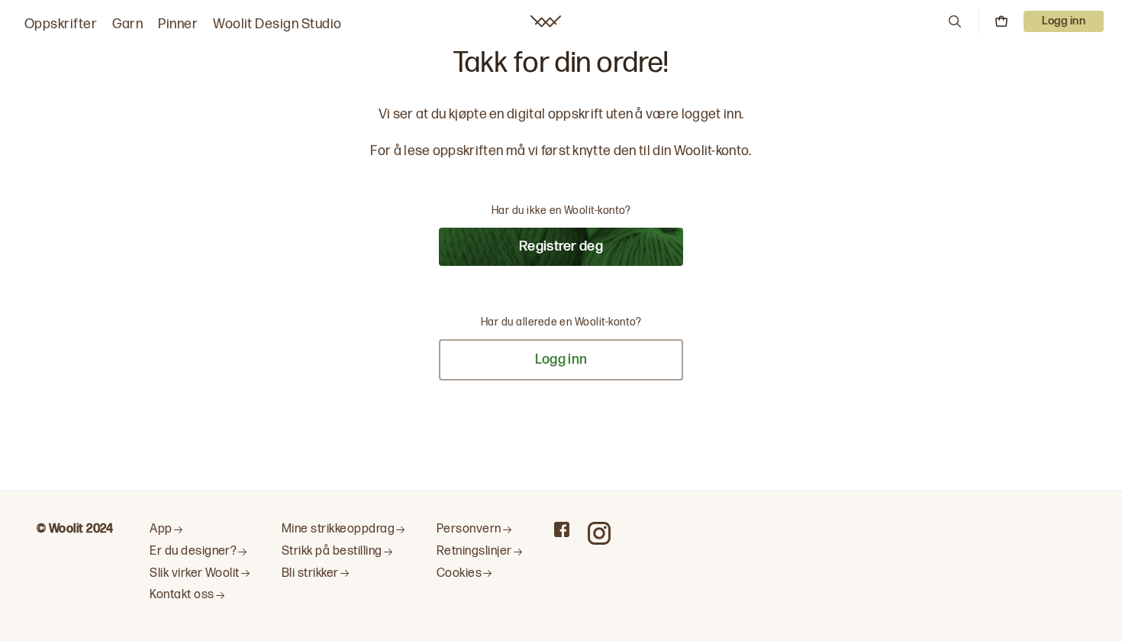
click at [595, 359] on button "Logg inn" at bounding box center [561, 359] width 244 height 41
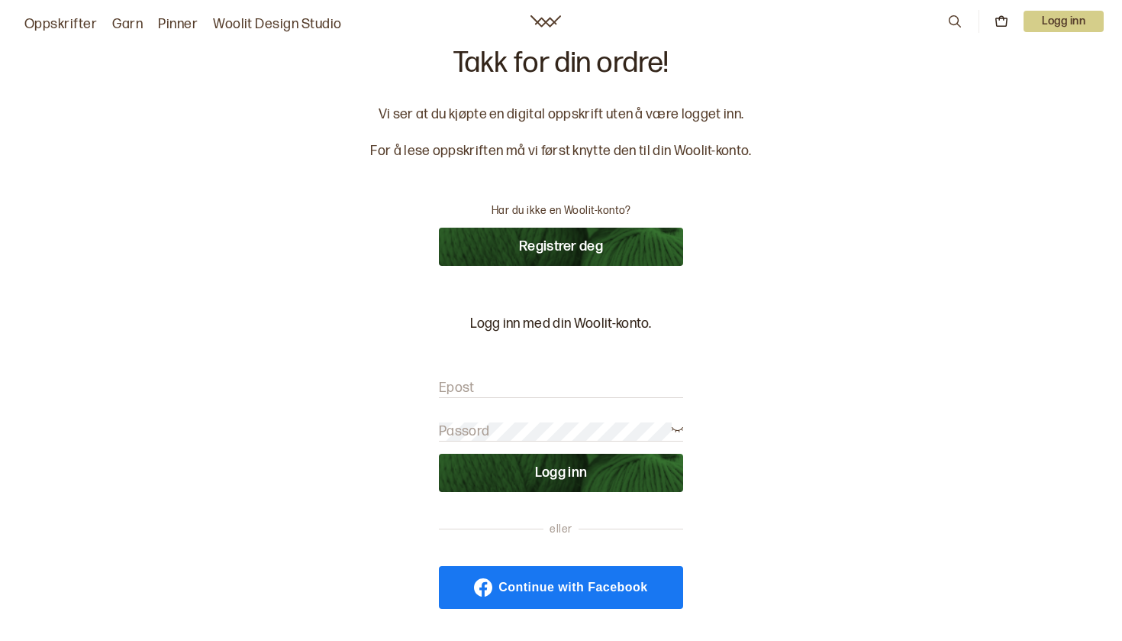
click at [534, 386] on input "Epost" at bounding box center [561, 388] width 244 height 19
click at [803, 396] on div "Takk for din ordre! Vi ser at du kjøpte en digital oppskrift uten å være logget…" at bounding box center [561, 359] width 1122 height 718
click at [566, 582] on span "Continue with Facebook" at bounding box center [573, 587] width 149 height 12
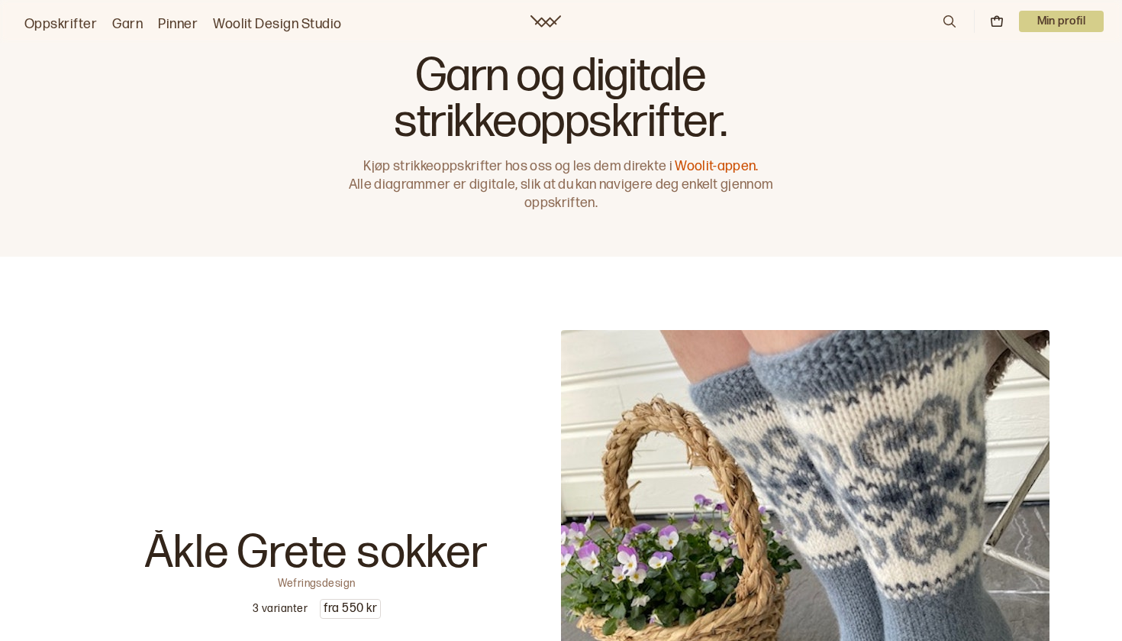
click at [76, 27] on link "Oppskrifter" at bounding box center [60, 24] width 73 height 21
click at [88, 25] on link "Oppskrifter" at bounding box center [60, 24] width 73 height 21
click at [82, 21] on link "Oppskrifter" at bounding box center [60, 24] width 73 height 21
click at [1077, 13] on p "Min profil" at bounding box center [1062, 21] width 86 height 21
click at [1015, 60] on span "Profil" at bounding box center [1009, 61] width 28 height 15
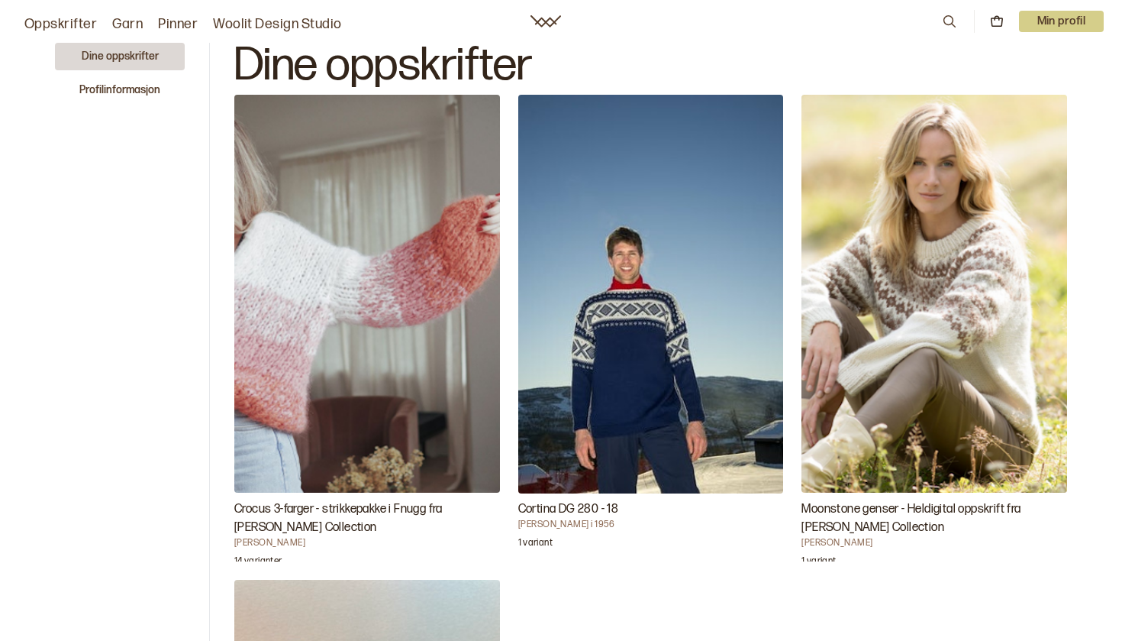
click at [55, 26] on link "Oppskrifter" at bounding box center [60, 24] width 73 height 21
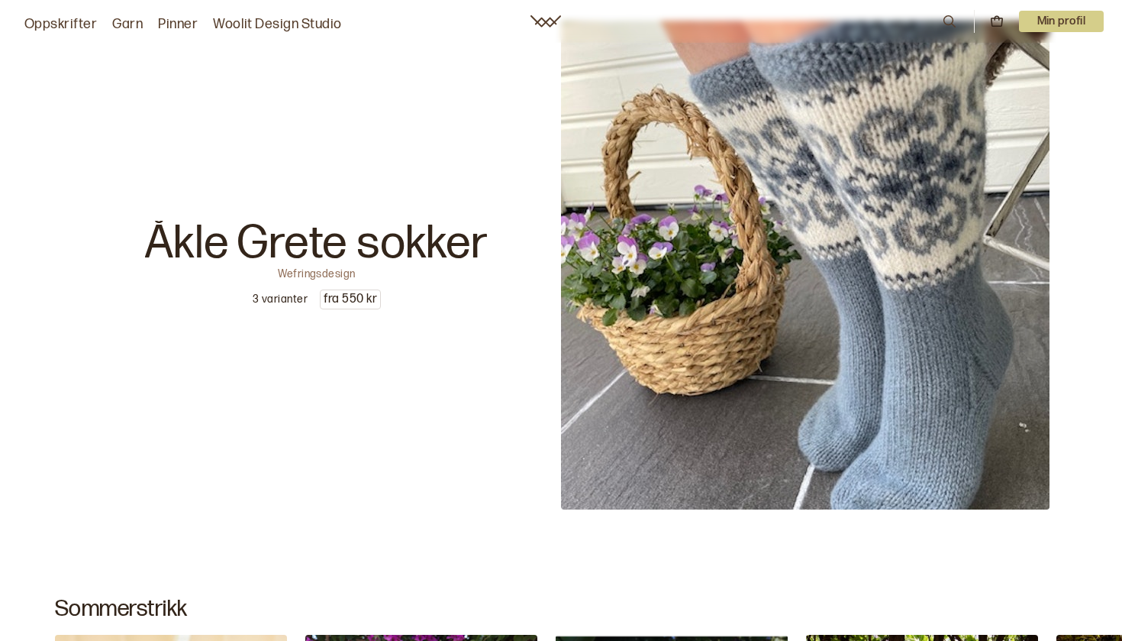
scroll to position [313, 0]
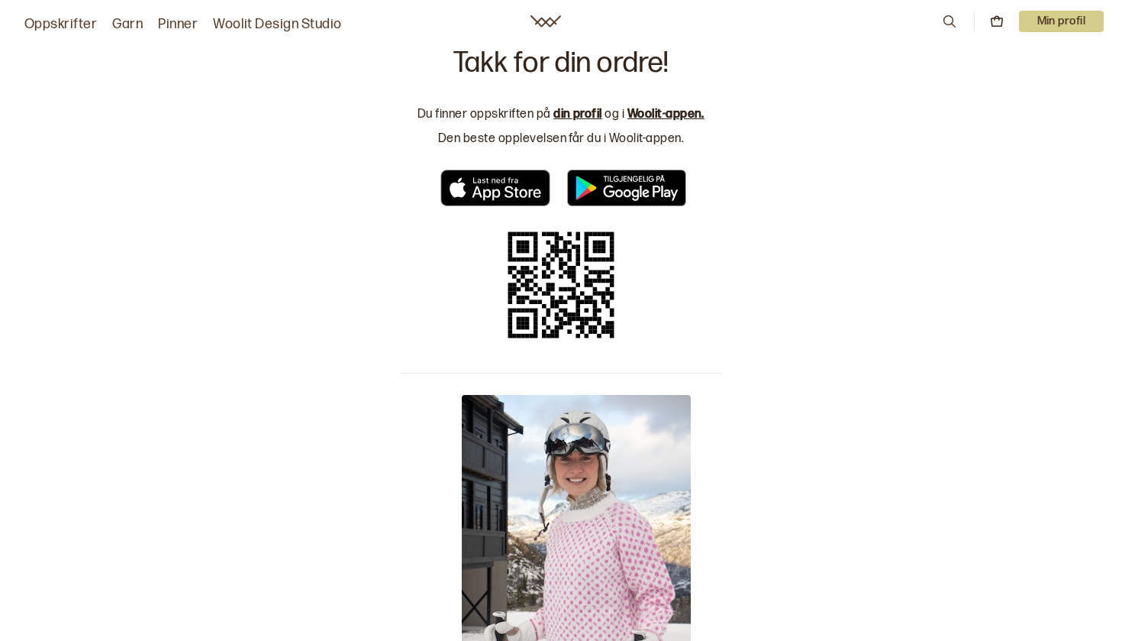
click at [594, 110] on link "din profil" at bounding box center [578, 114] width 49 height 15
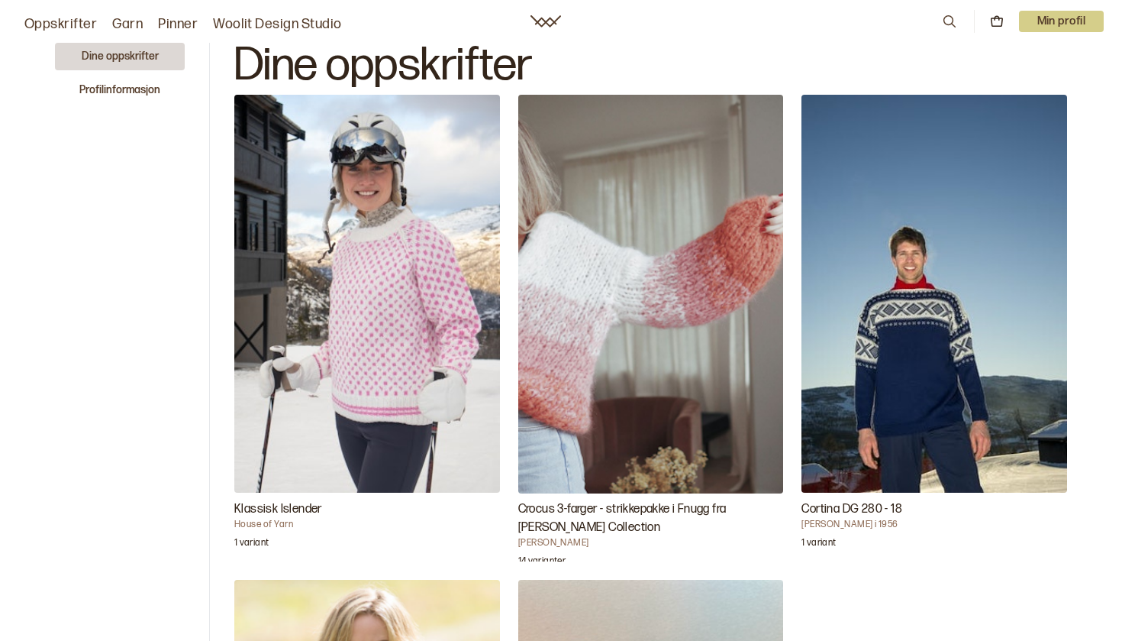
click at [323, 237] on img "Klassisk Islender" at bounding box center [367, 294] width 266 height 398
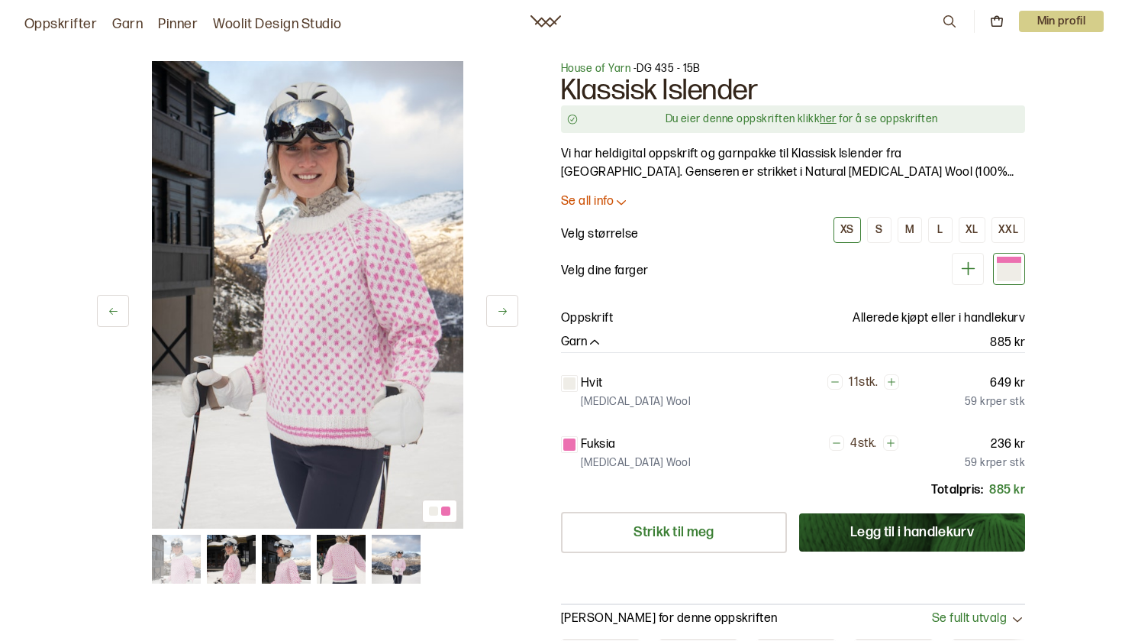
click at [834, 118] on link "her" at bounding box center [828, 118] width 16 height 13
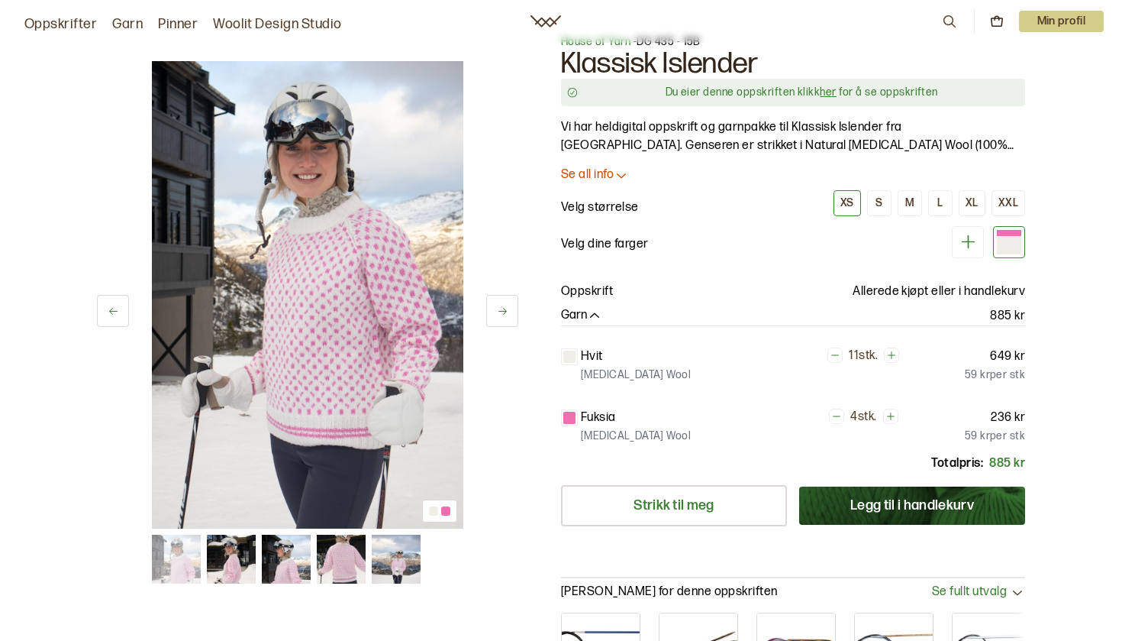
click at [488, 322] on button at bounding box center [502, 311] width 32 height 32
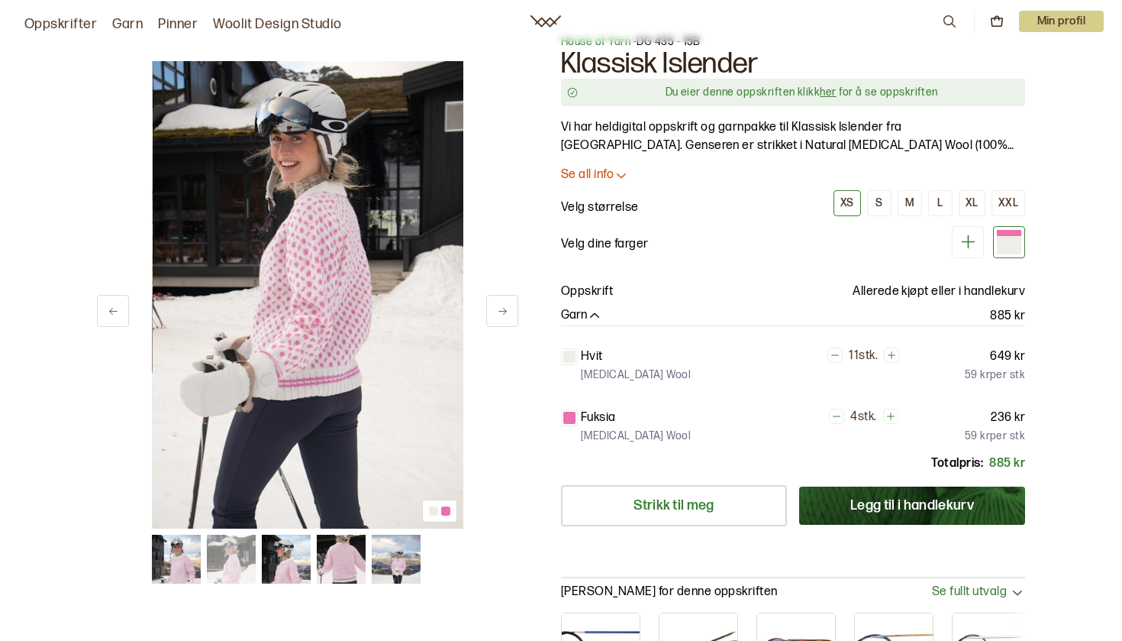
click at [508, 312] on icon at bounding box center [502, 310] width 11 height 11
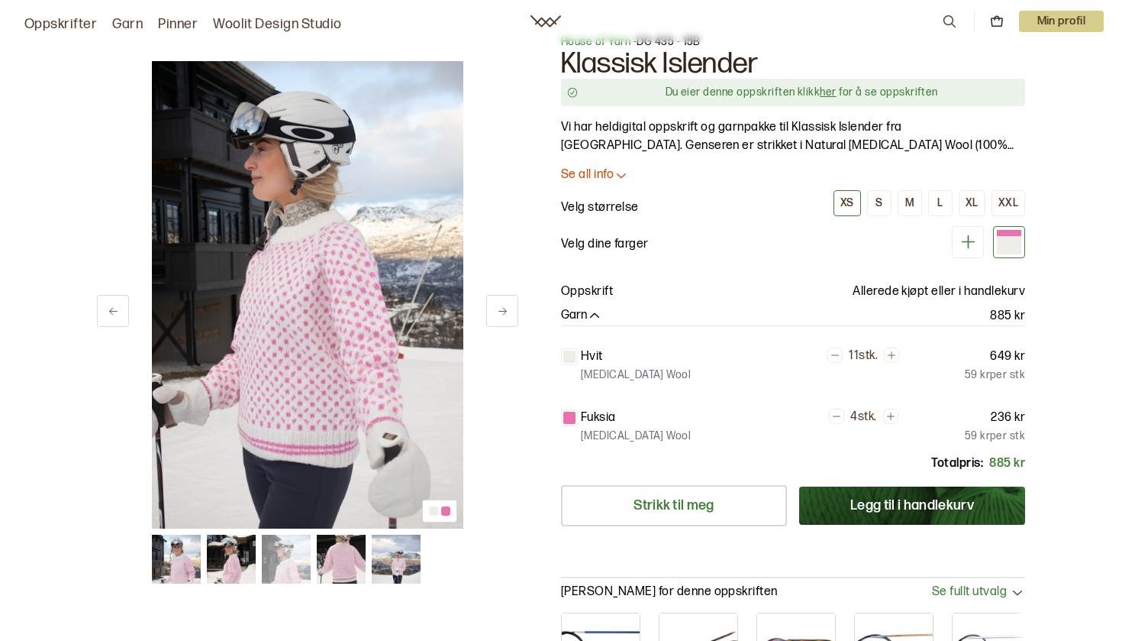
click at [507, 313] on icon at bounding box center [502, 310] width 11 height 11
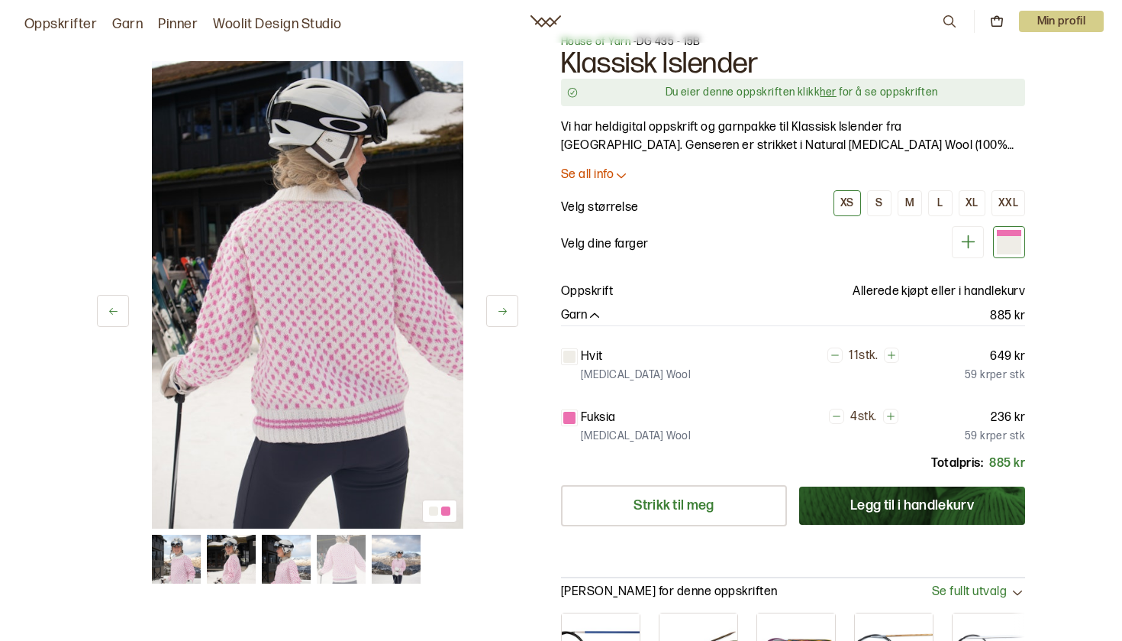
click at [507, 313] on icon at bounding box center [502, 310] width 11 height 11
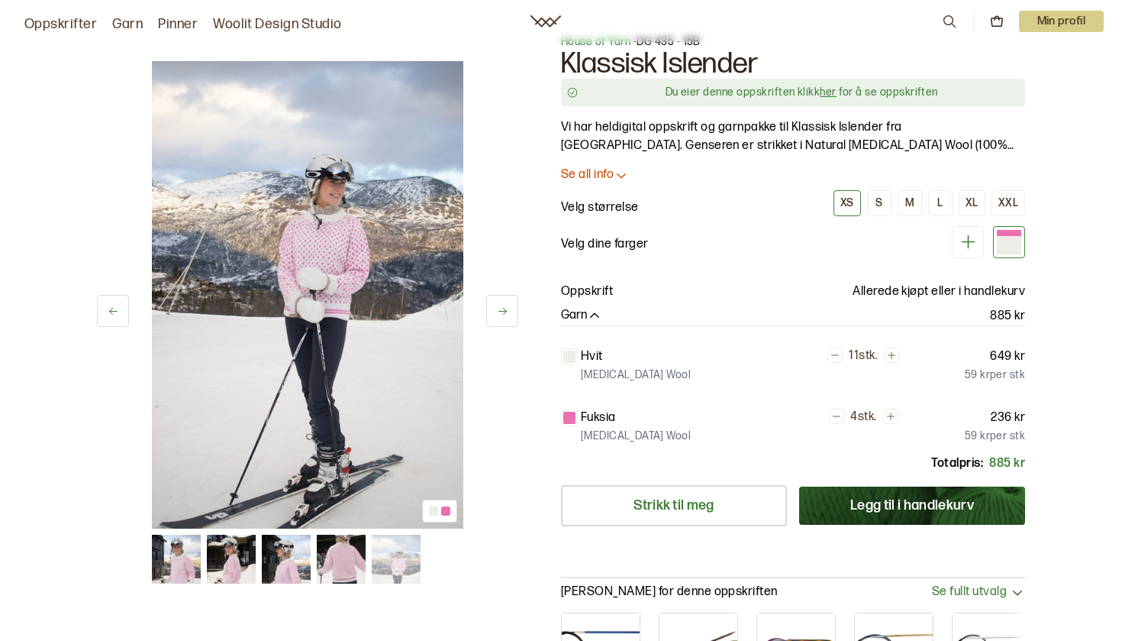
click at [507, 313] on icon at bounding box center [502, 310] width 11 height 11
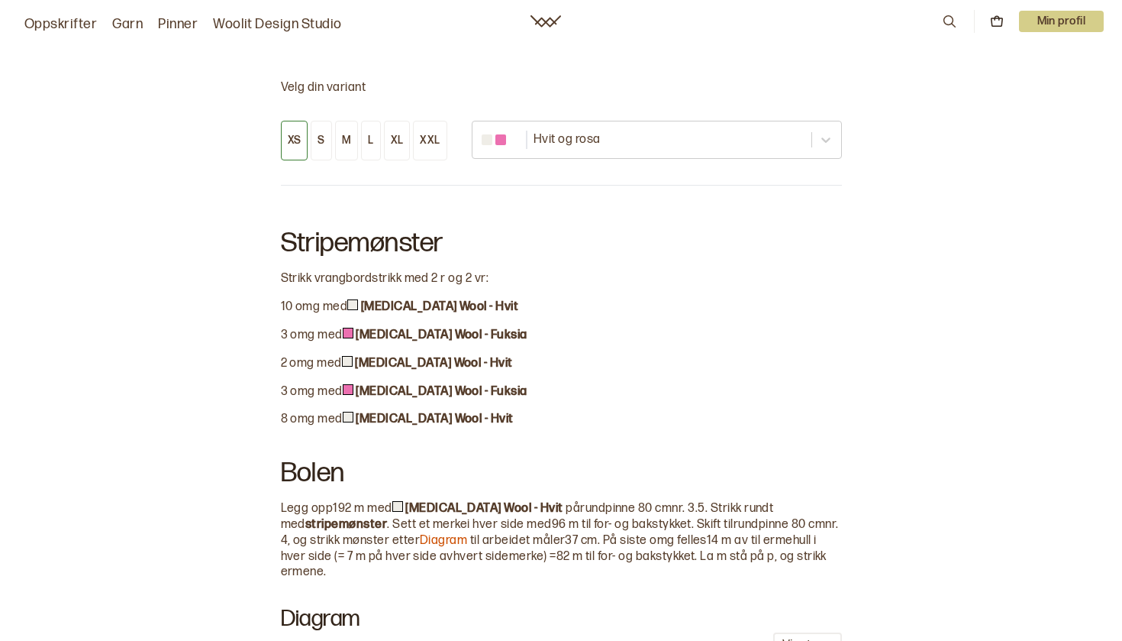
scroll to position [795, 0]
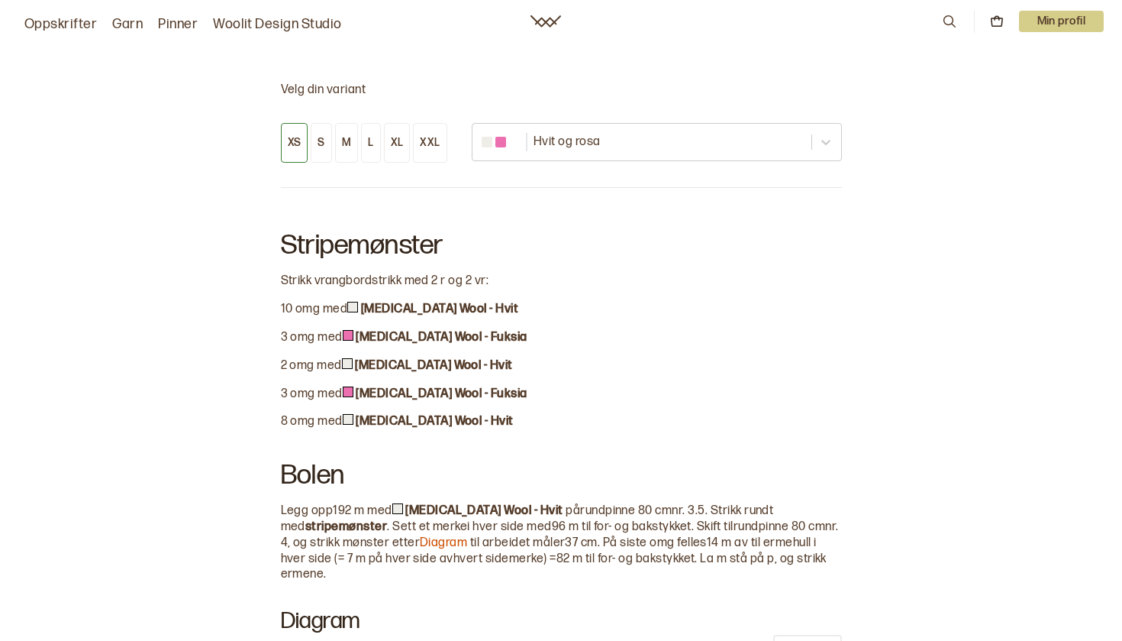
click at [384, 583] on div at bounding box center [561, 589] width 561 height 12
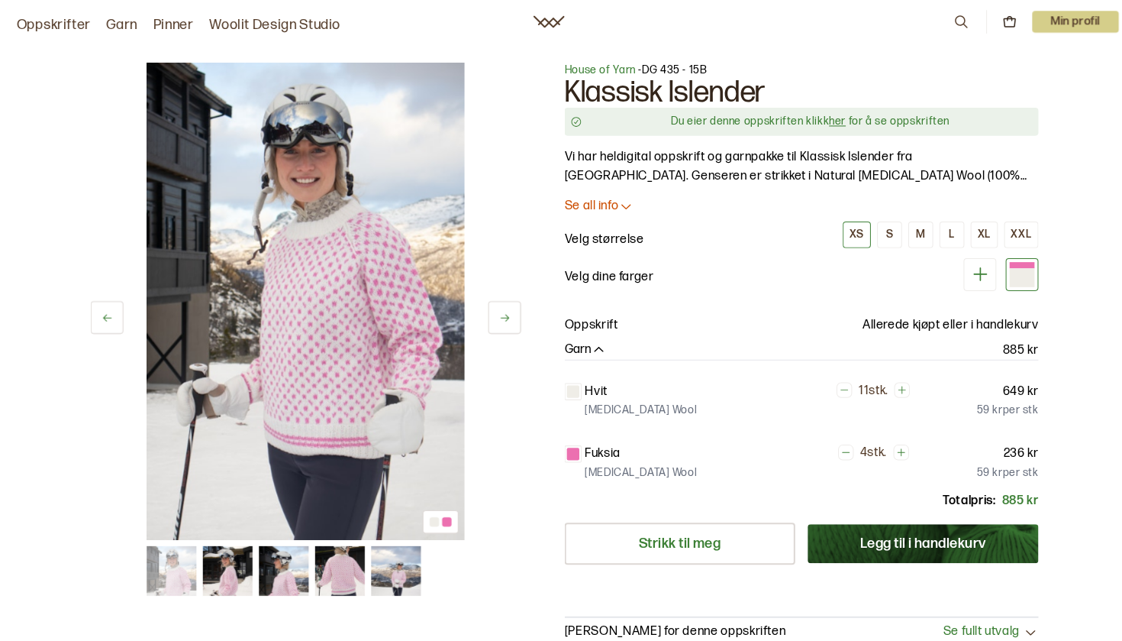
scroll to position [0, 0]
click at [486, 309] on button at bounding box center [502, 311] width 32 height 32
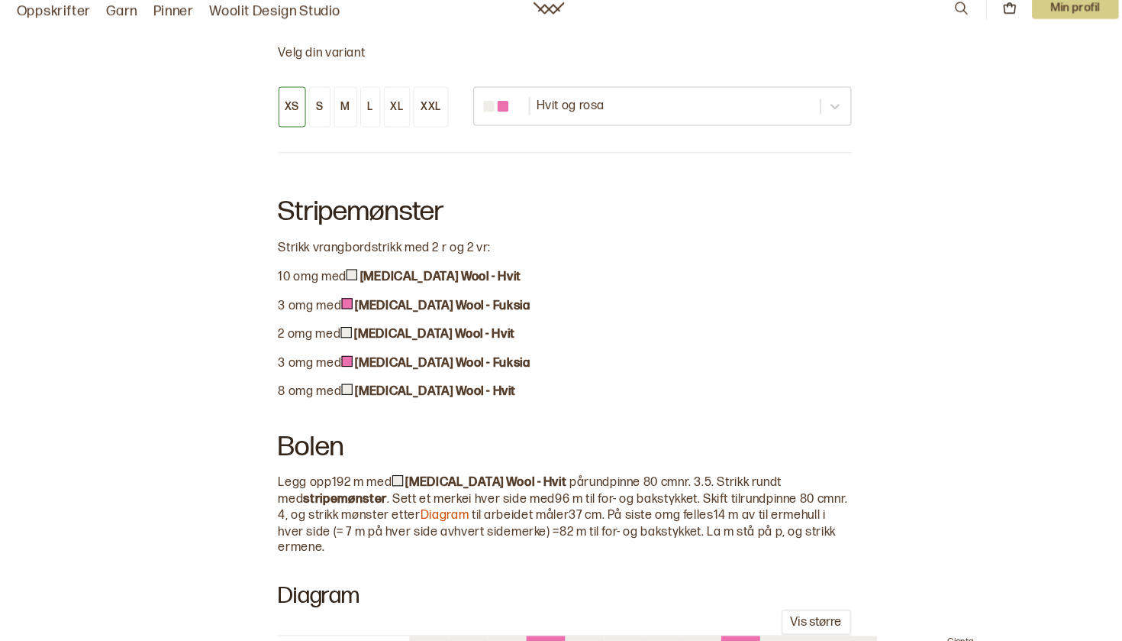
scroll to position [822, 0]
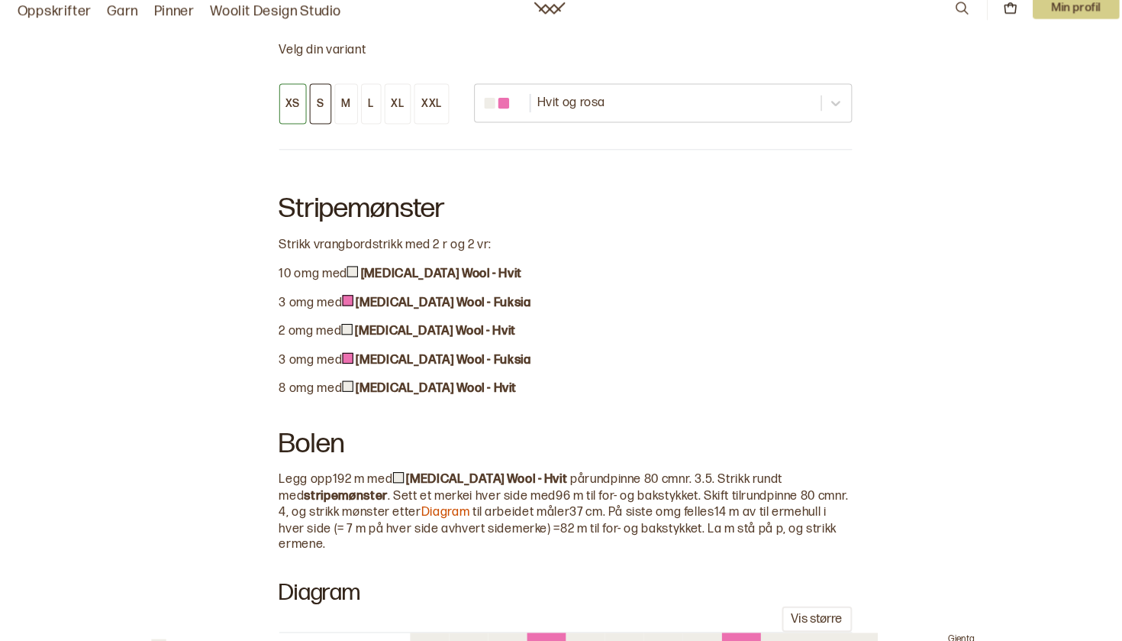
click at [321, 111] on button "S" at bounding box center [321, 115] width 21 height 40
click at [338, 108] on button "M" at bounding box center [346, 115] width 23 height 40
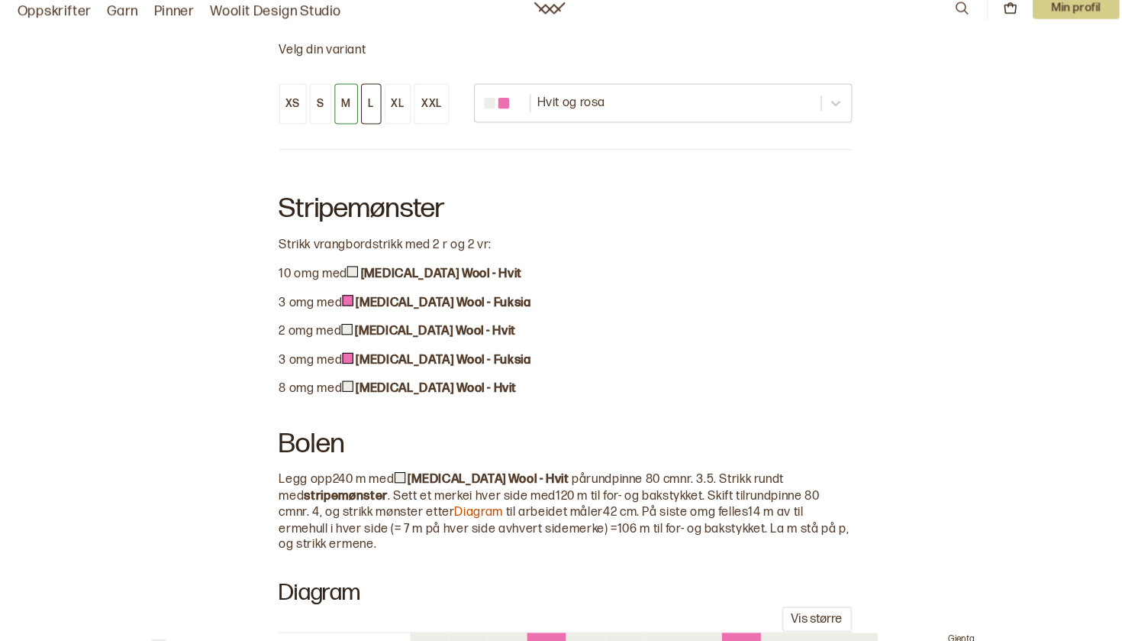
click at [369, 102] on button "L" at bounding box center [370, 115] width 19 height 40
click at [391, 108] on div "XL" at bounding box center [397, 115] width 13 height 14
click at [421, 108] on div "XXL" at bounding box center [430, 115] width 20 height 14
click at [323, 100] on button "S" at bounding box center [321, 115] width 21 height 40
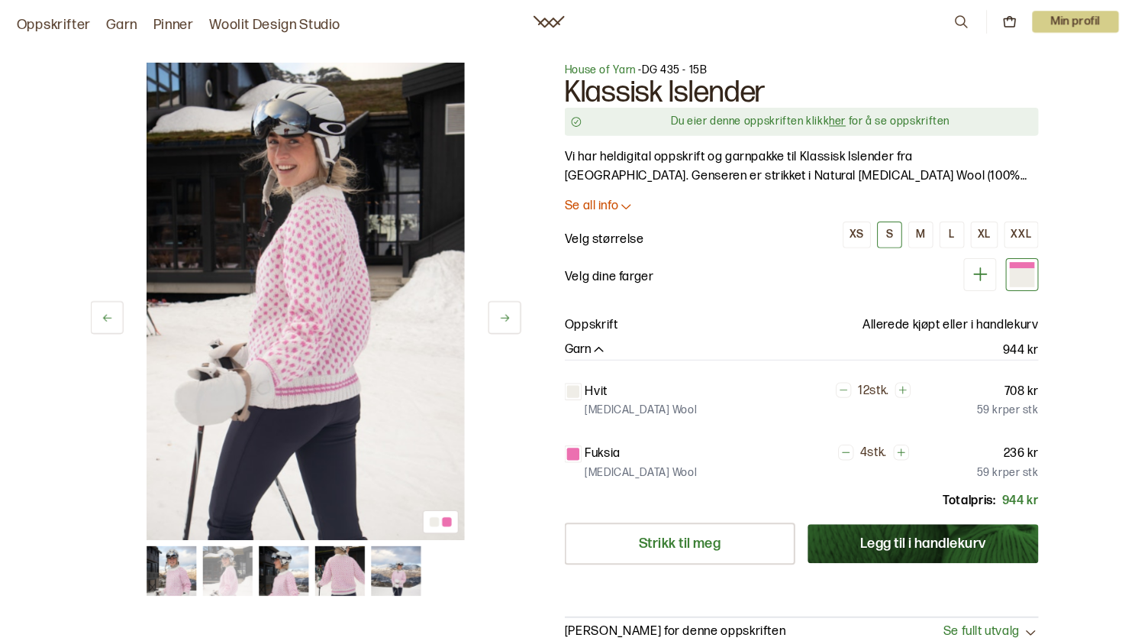
click at [589, 193] on div "House of Yarn - DG 435 - 15B Klassisk Islender Du eier denne oppskriften klikk …" at bounding box center [793, 344] width 464 height 566
click at [589, 203] on p "Se all info" at bounding box center [587, 202] width 53 height 16
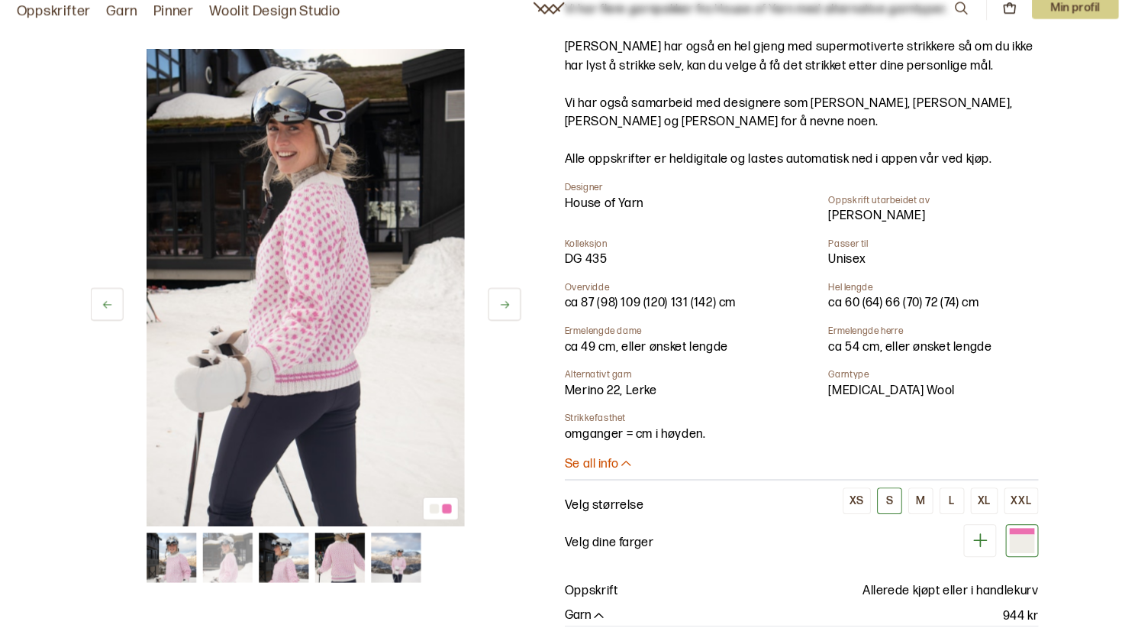
scroll to position [218, 0]
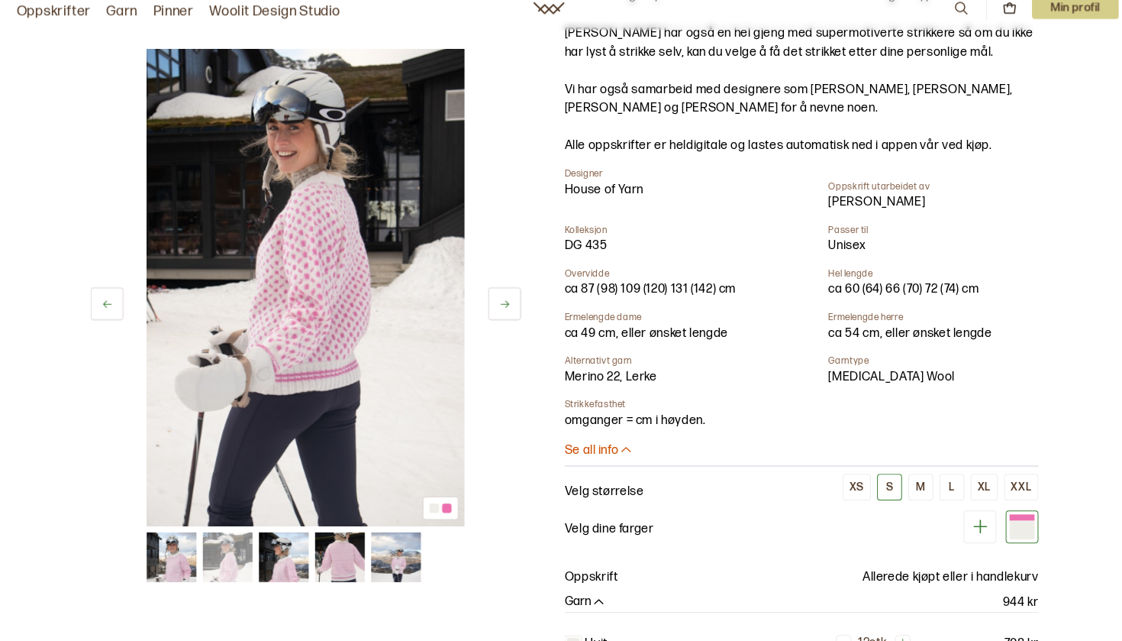
click at [630, 418] on span "omganger = cm i høyden." at bounding box center [630, 425] width 138 height 15
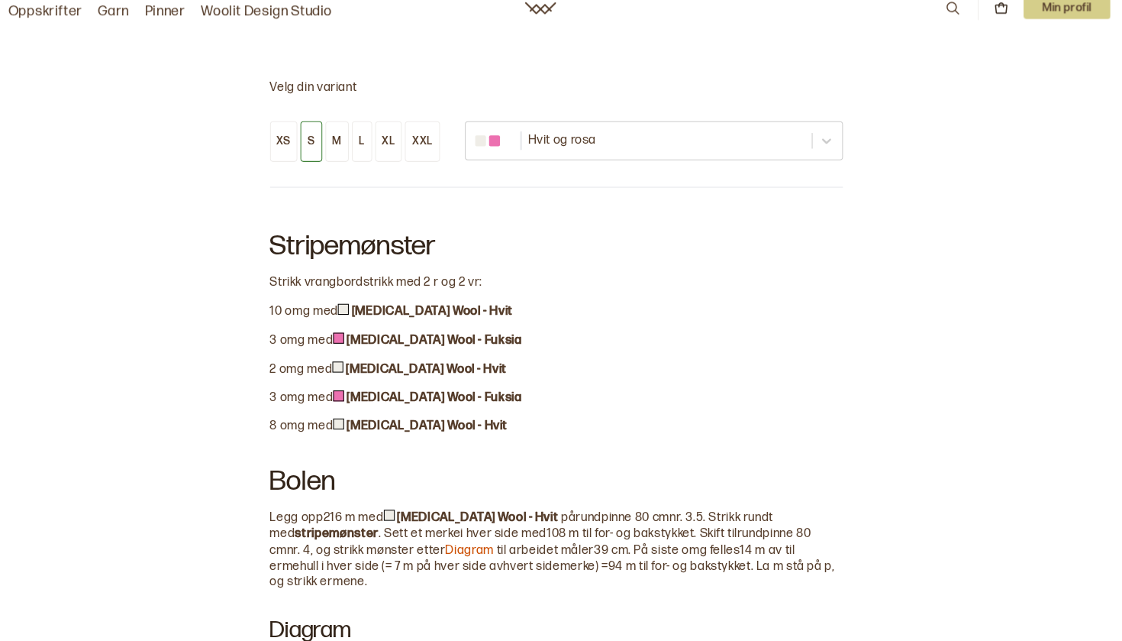
scroll to position [1298, 0]
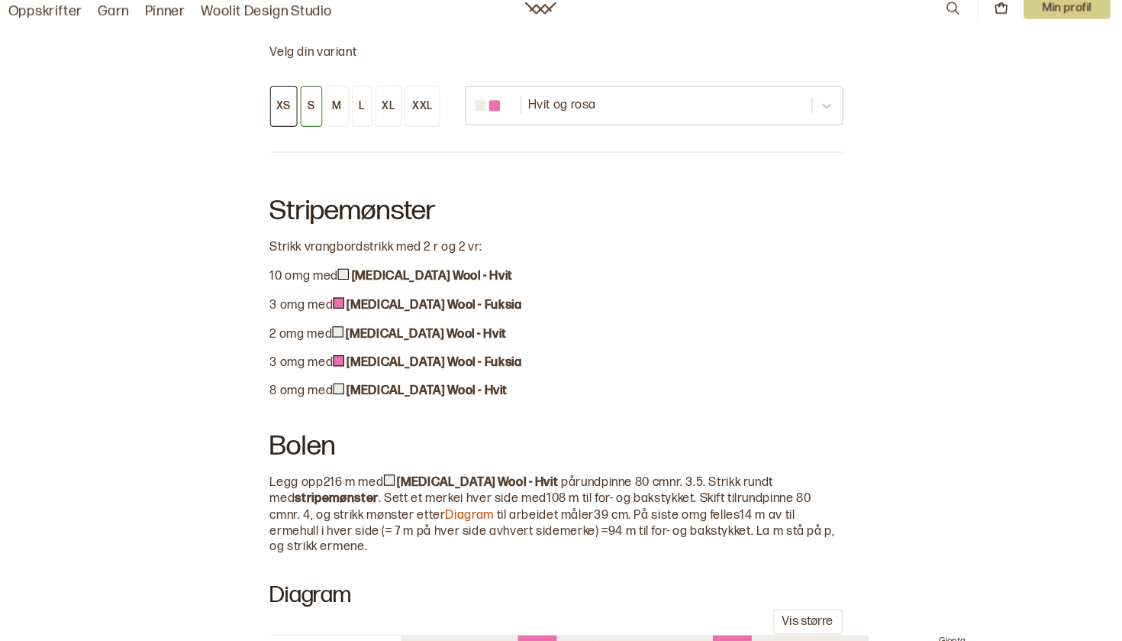
click at [283, 98] on button "XS" at bounding box center [294, 118] width 27 height 40
click at [318, 111] on div "S" at bounding box center [321, 118] width 7 height 14
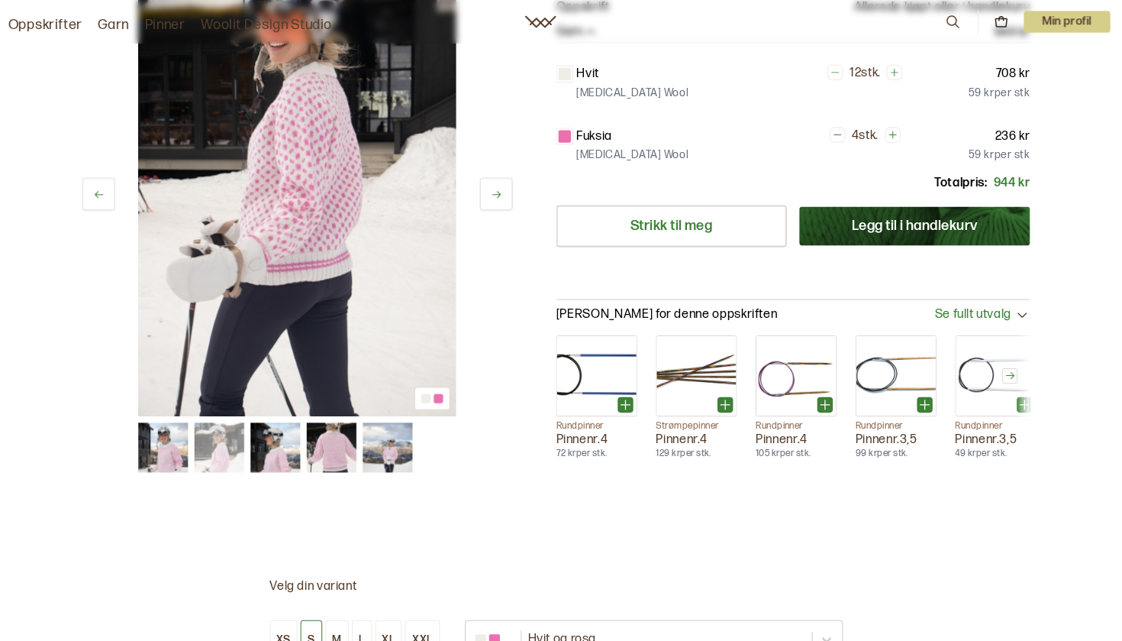
scroll to position [767, 0]
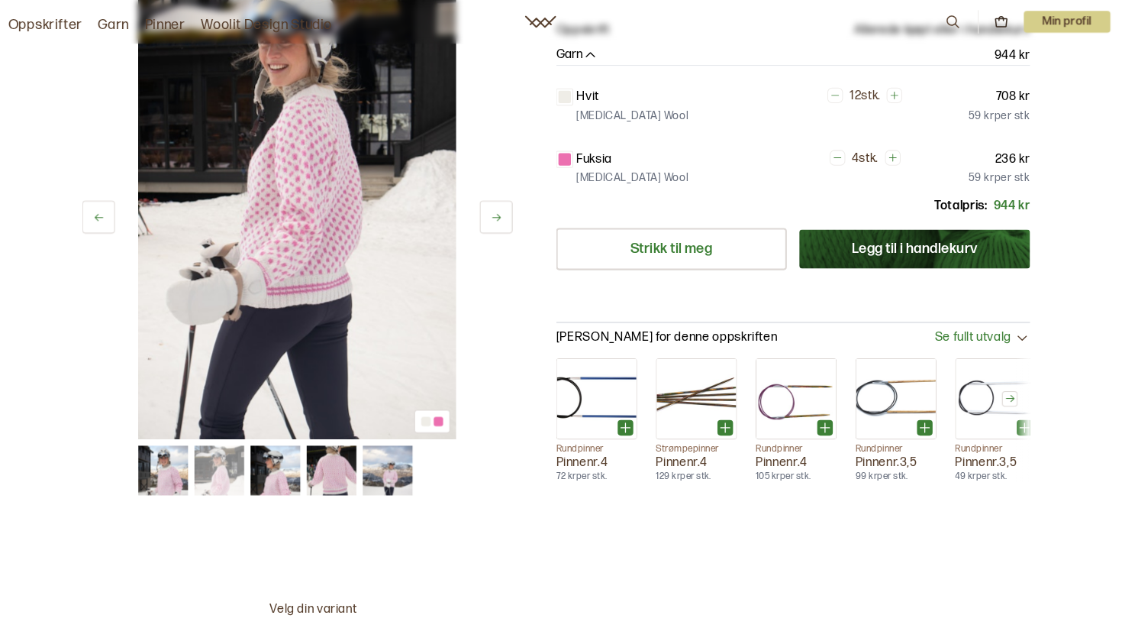
click at [497, 207] on icon at bounding box center [502, 212] width 11 height 11
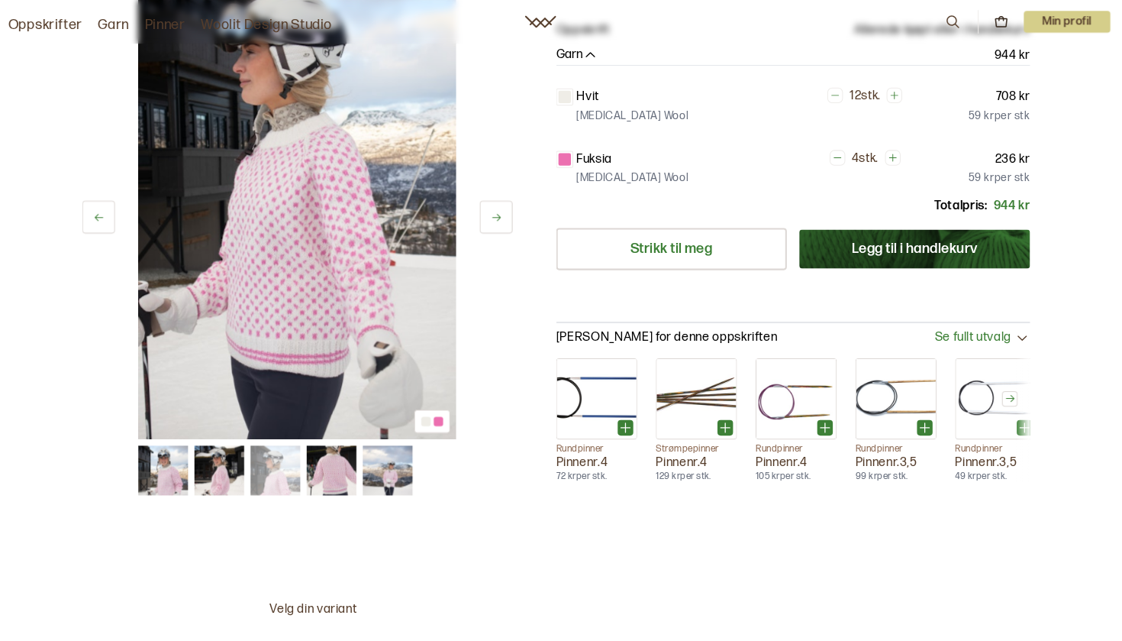
click at [497, 207] on icon at bounding box center [502, 212] width 11 height 11
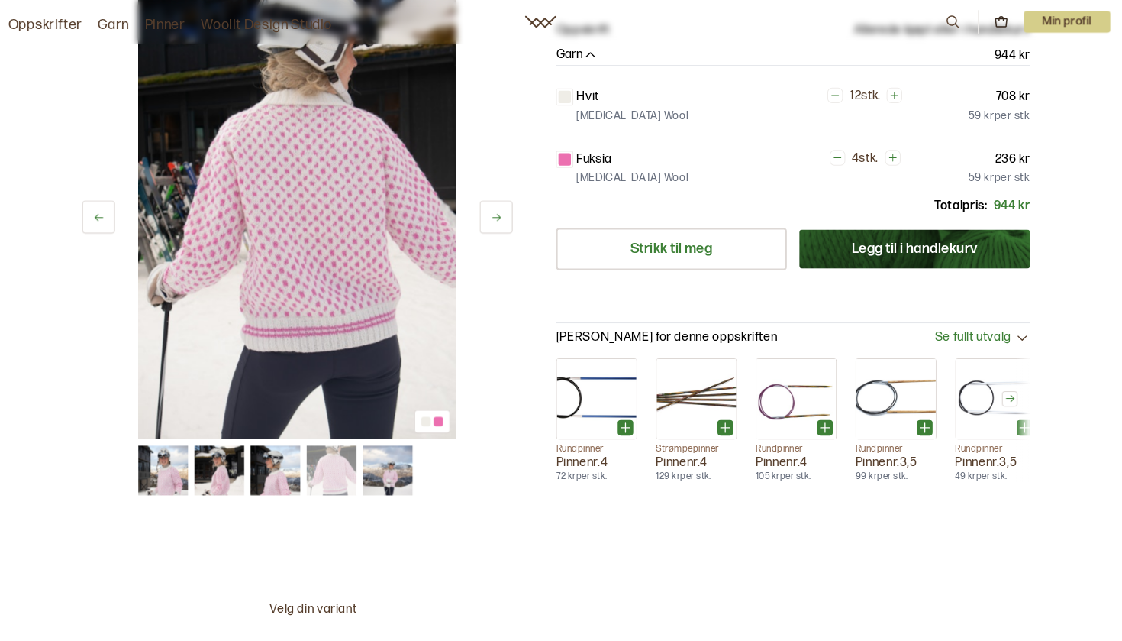
click at [497, 207] on icon at bounding box center [502, 212] width 11 height 11
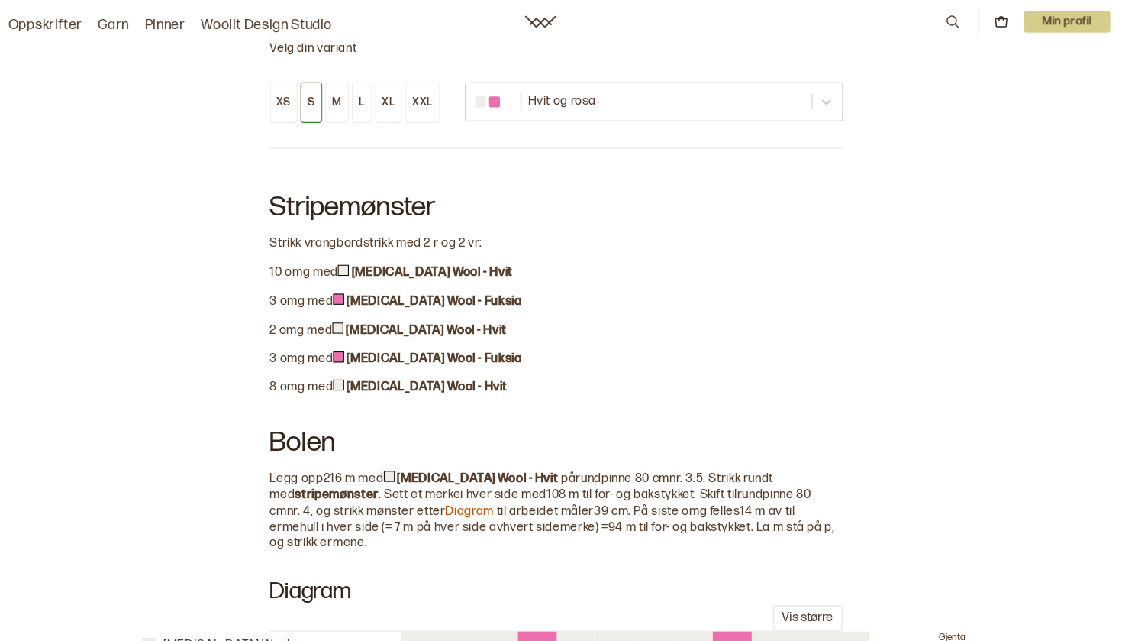
scroll to position [1280, 0]
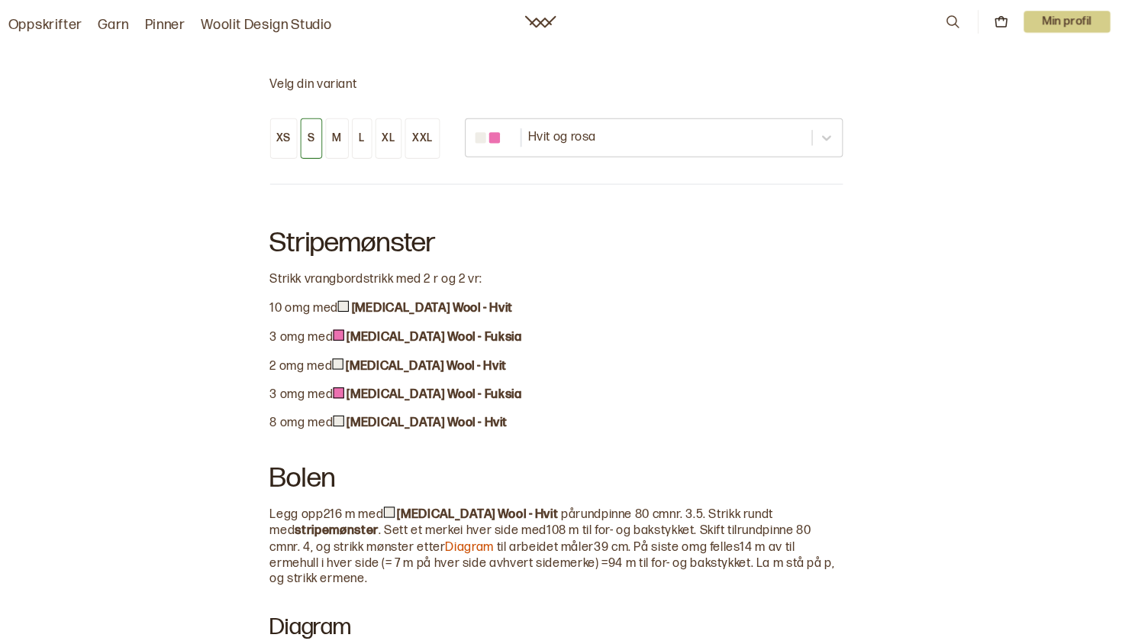
drag, startPoint x: 334, startPoint y: 478, endPoint x: 320, endPoint y: 478, distance: 14.5
click at [335, 121] on button "M" at bounding box center [346, 136] width 23 height 40
drag, startPoint x: 331, startPoint y: 473, endPoint x: 308, endPoint y: 473, distance: 22.9
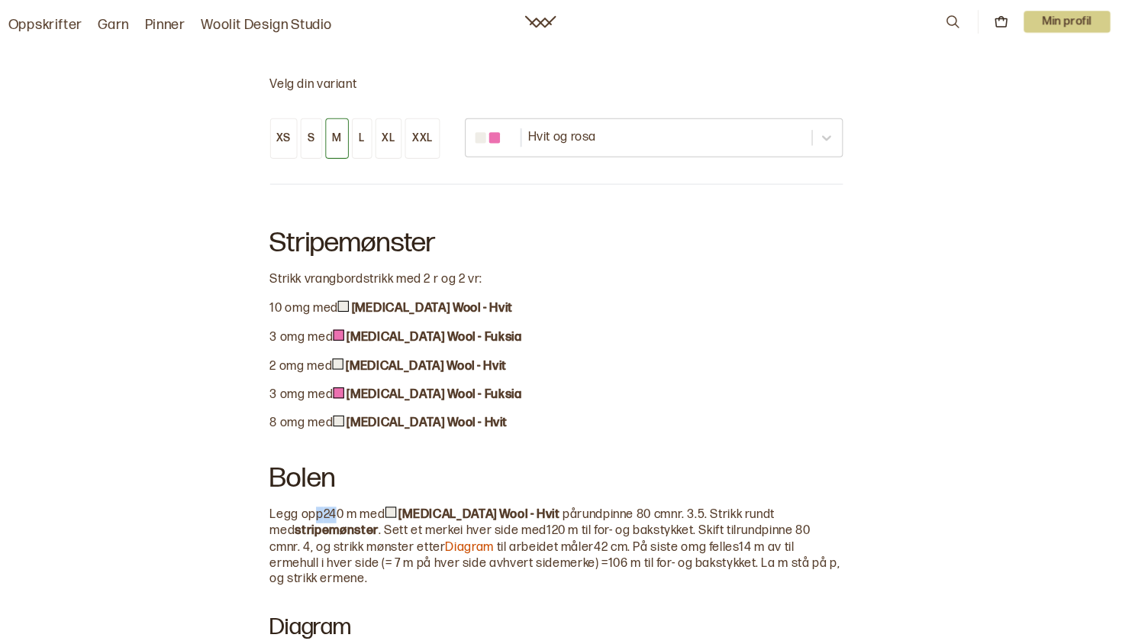
drag, startPoint x: 332, startPoint y: 478, endPoint x: 317, endPoint y: 478, distance: 15.3
click at [415, 450] on h2 "Bolen" at bounding box center [561, 465] width 561 height 61
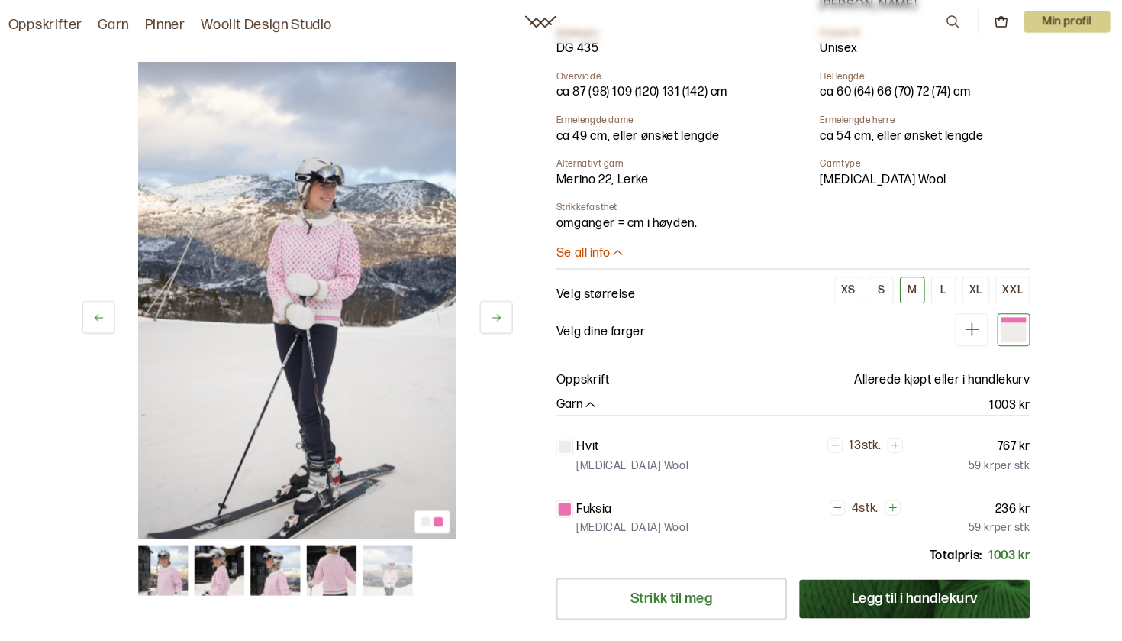
scroll to position [408, 0]
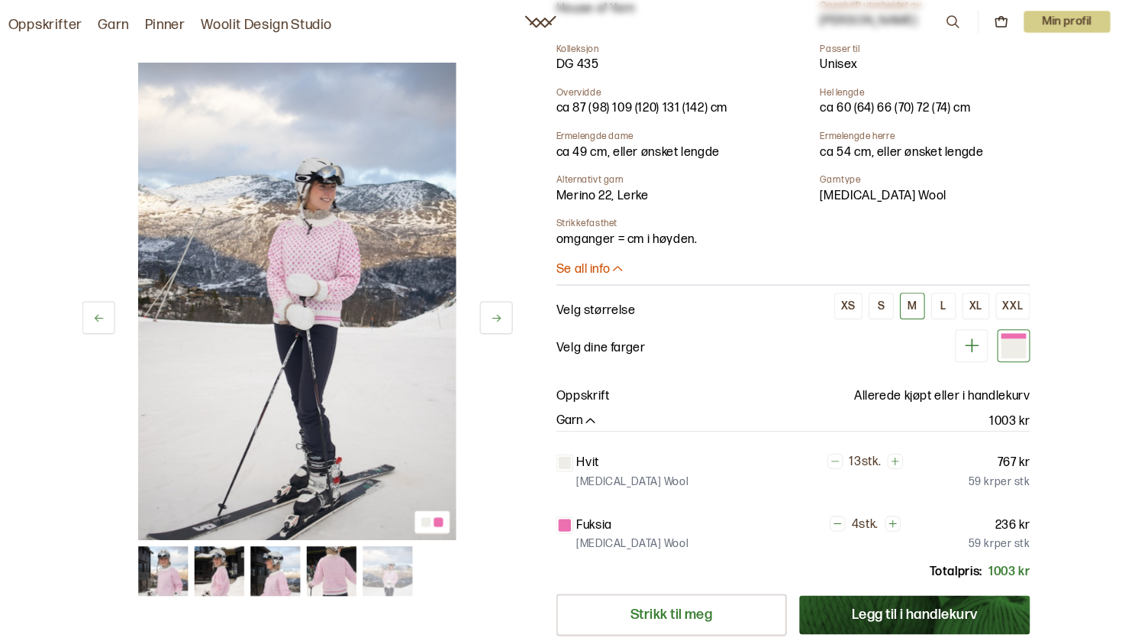
click at [487, 299] on button at bounding box center [502, 311] width 32 height 32
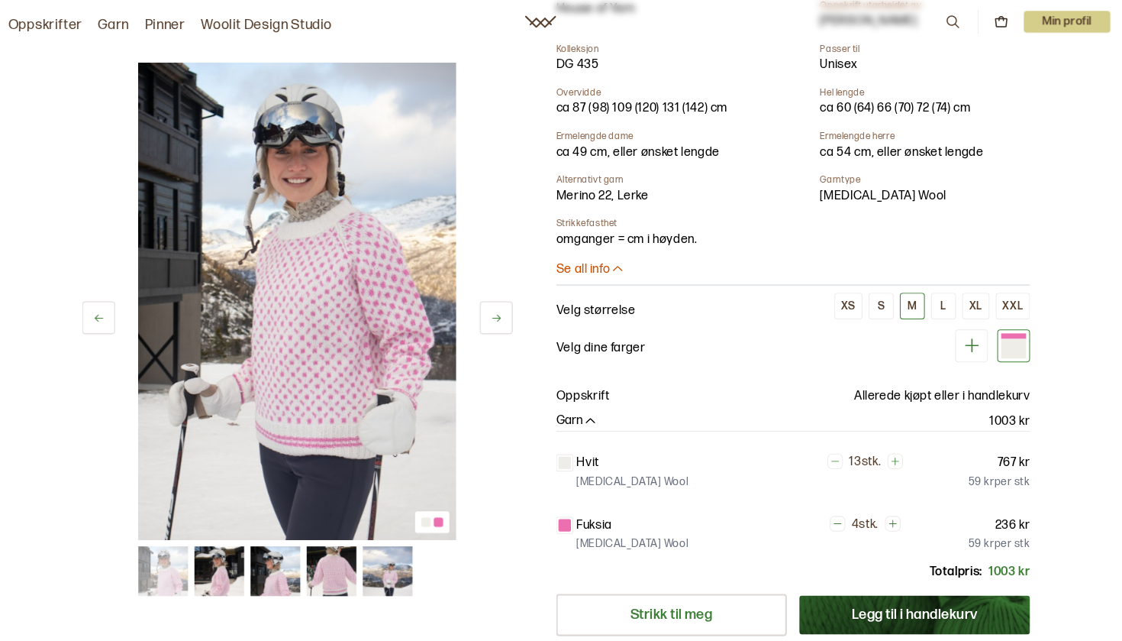
click at [499, 308] on icon at bounding box center [503, 311] width 8 height 7
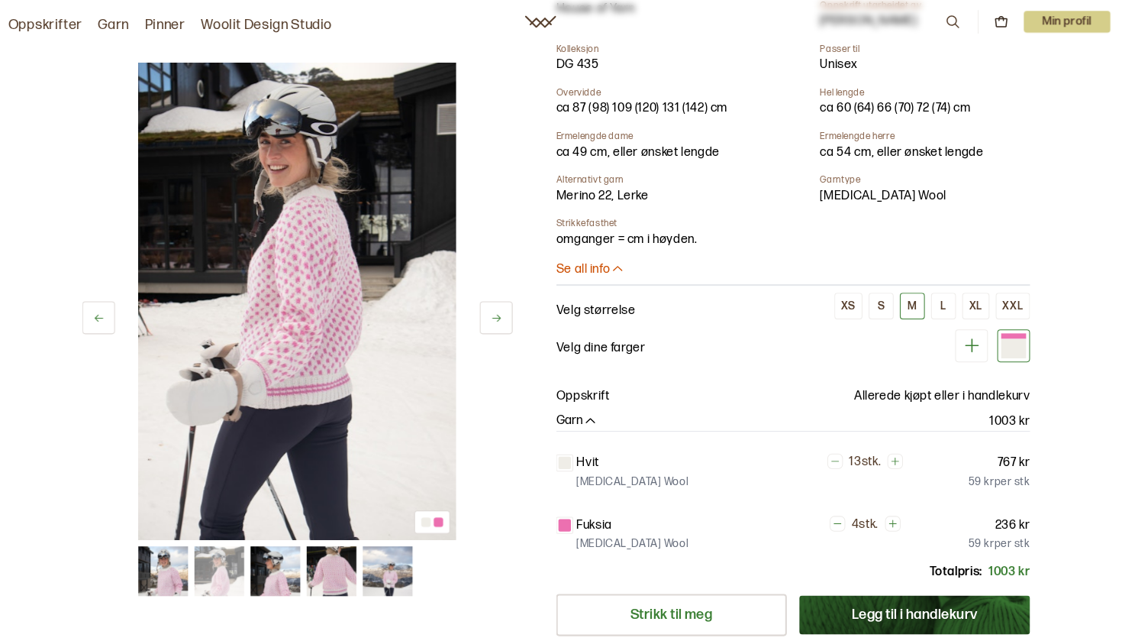
scroll to position [242, 0]
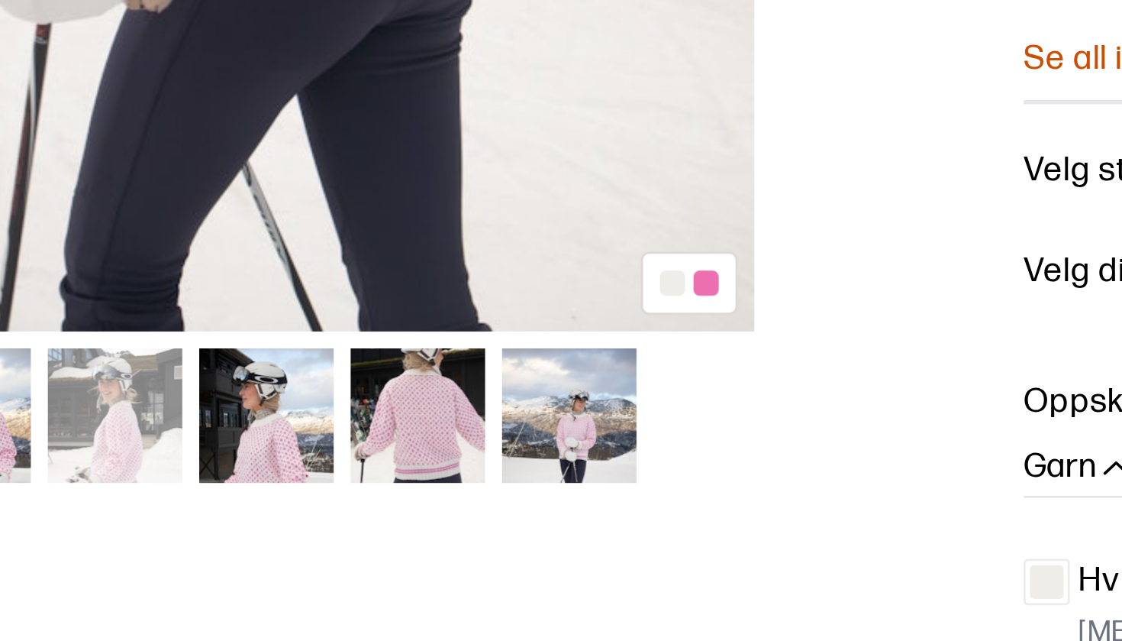
click at [152, 72] on img at bounding box center [308, 294] width 312 height 467
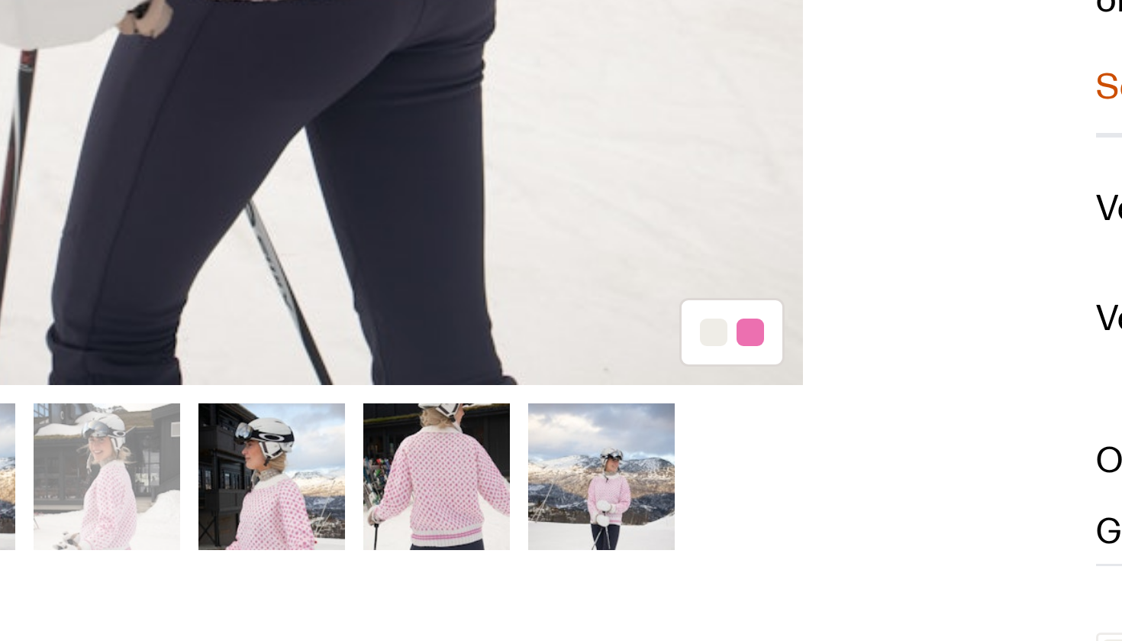
click at [372, 534] on img at bounding box center [396, 558] width 49 height 49
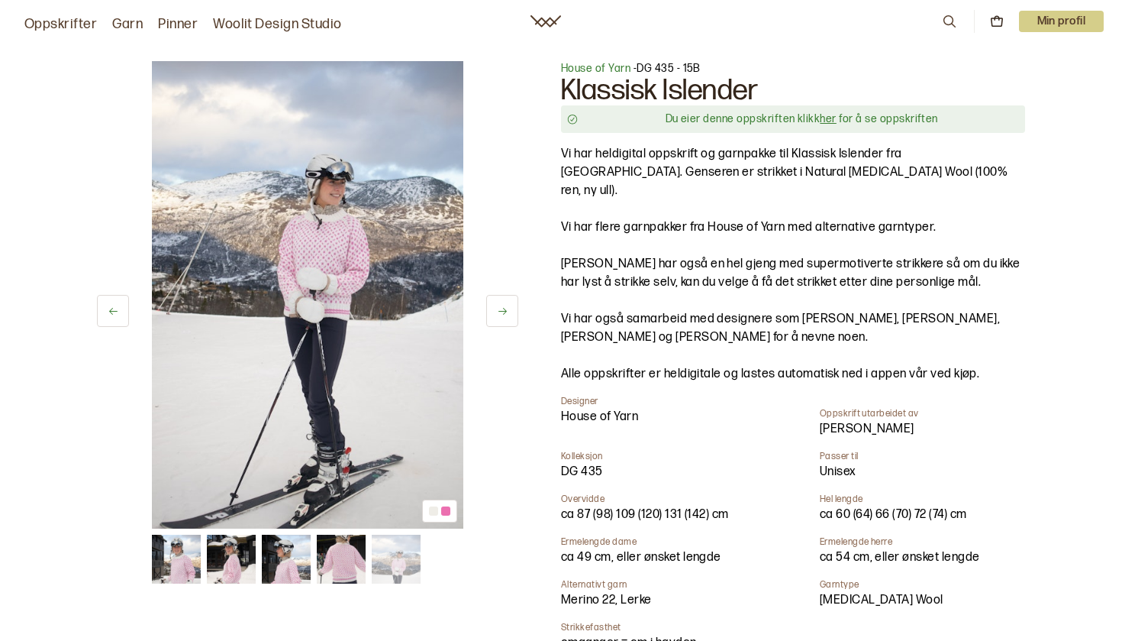
scroll to position [0, 0]
click at [498, 315] on icon at bounding box center [502, 310] width 11 height 11
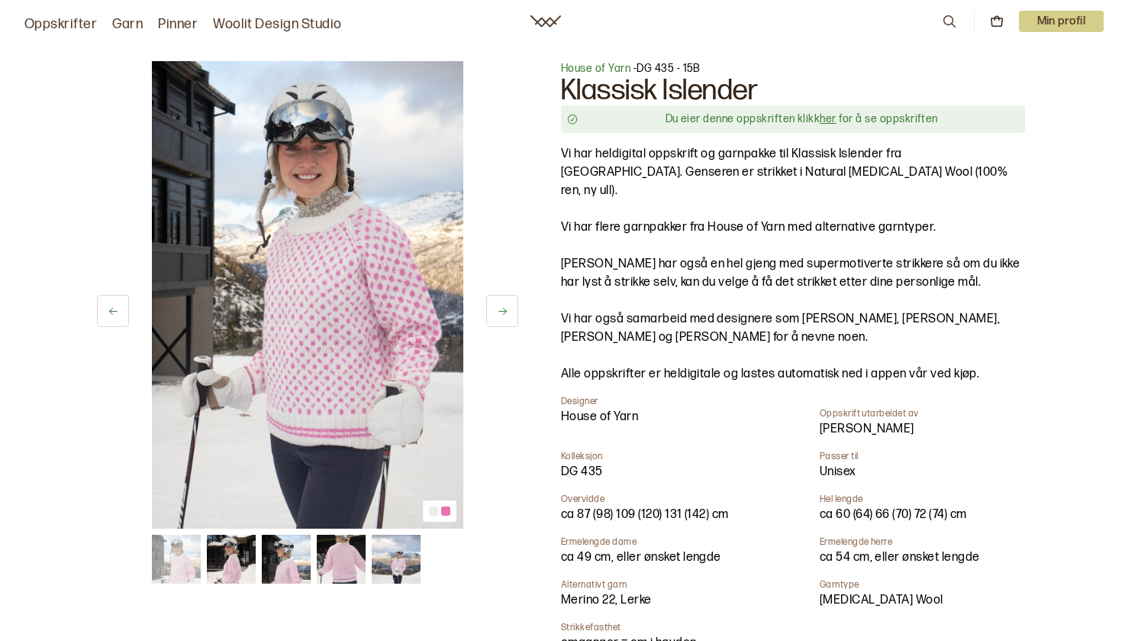
click at [514, 308] on button at bounding box center [502, 311] width 32 height 32
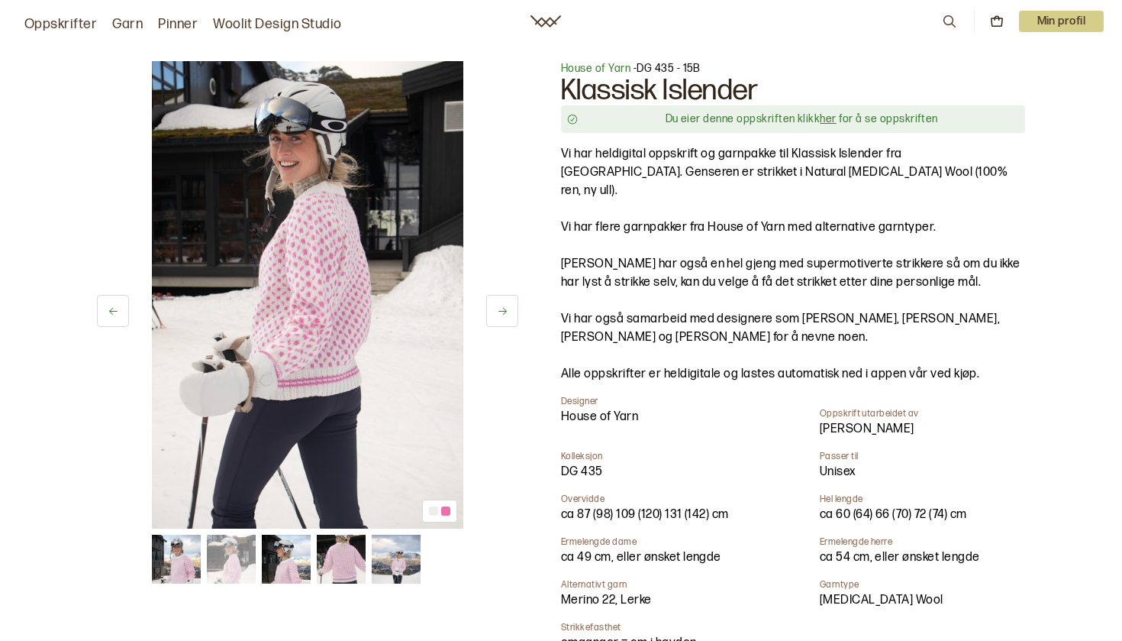
click at [514, 309] on button at bounding box center [502, 311] width 32 height 32
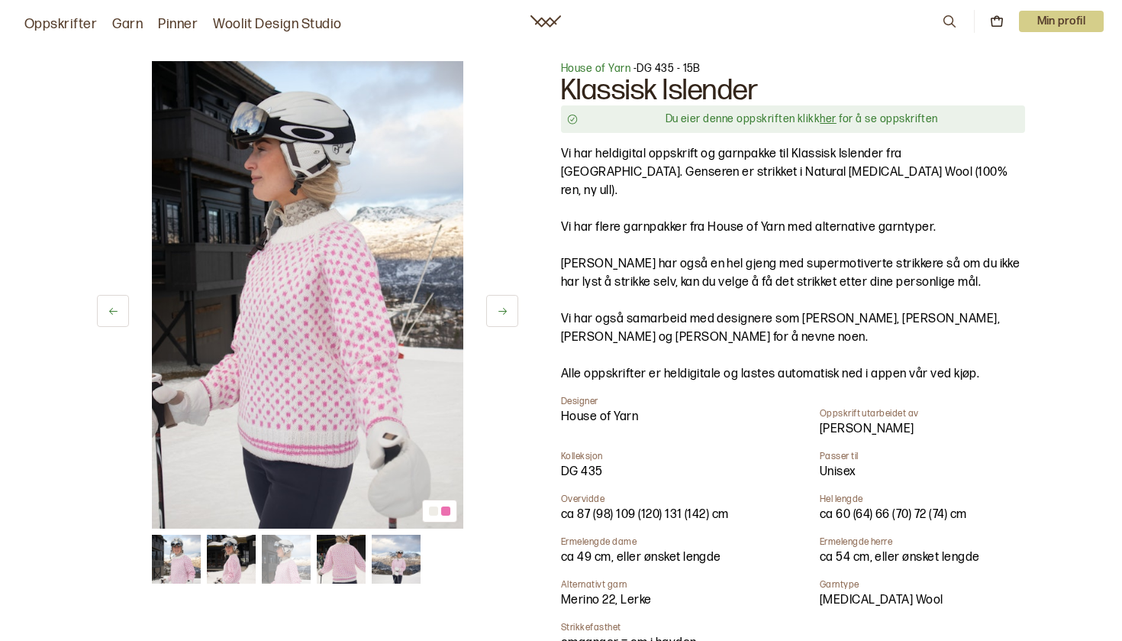
click at [506, 312] on icon at bounding box center [502, 310] width 11 height 11
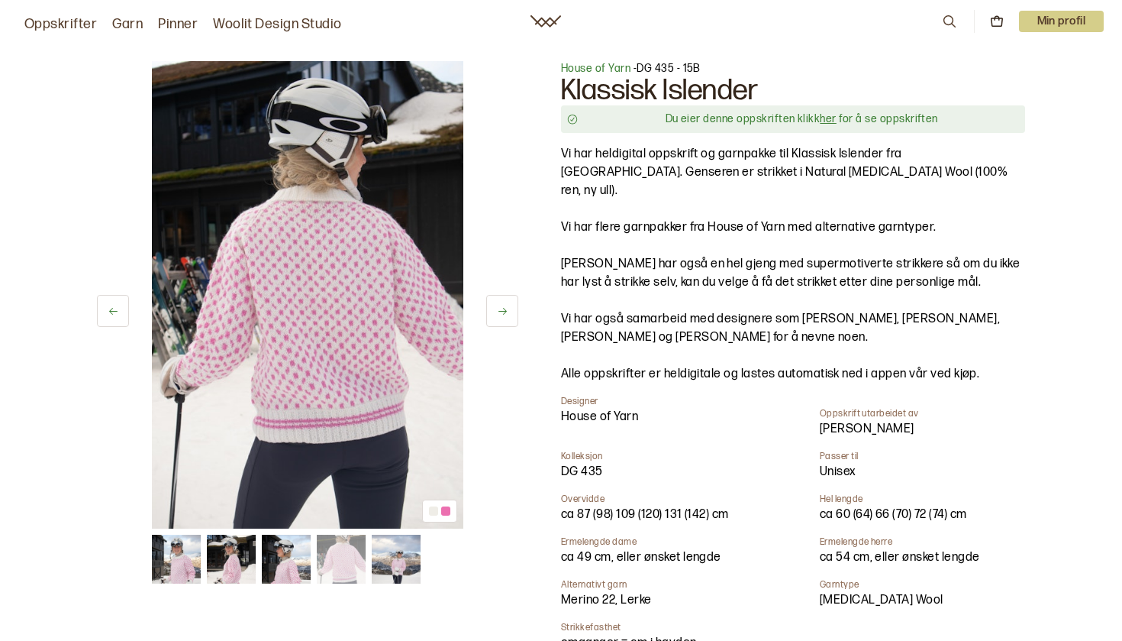
click at [295, 197] on img at bounding box center [308, 294] width 312 height 467
click at [502, 308] on icon at bounding box center [502, 310] width 11 height 11
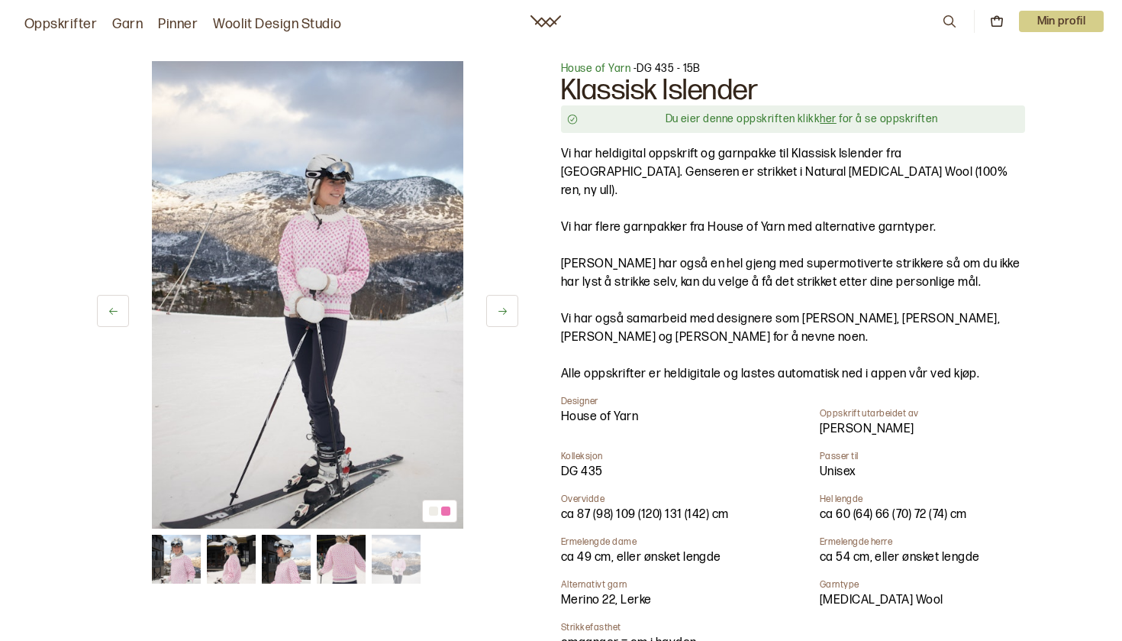
click at [502, 308] on icon at bounding box center [502, 310] width 11 height 11
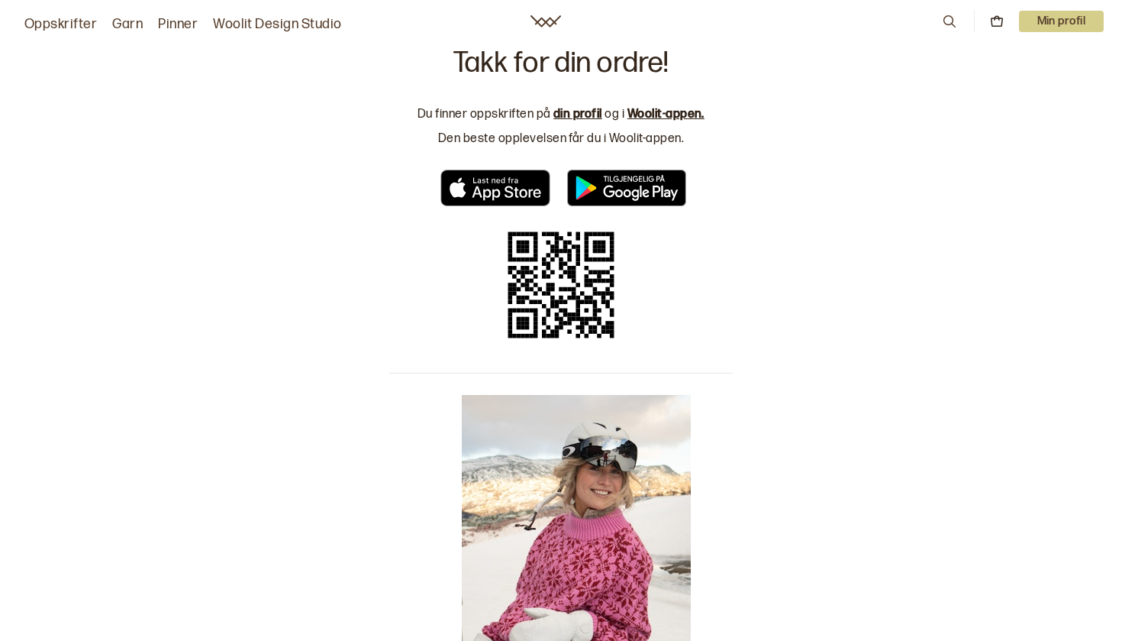
click at [570, 109] on link "din profil" at bounding box center [578, 114] width 49 height 15
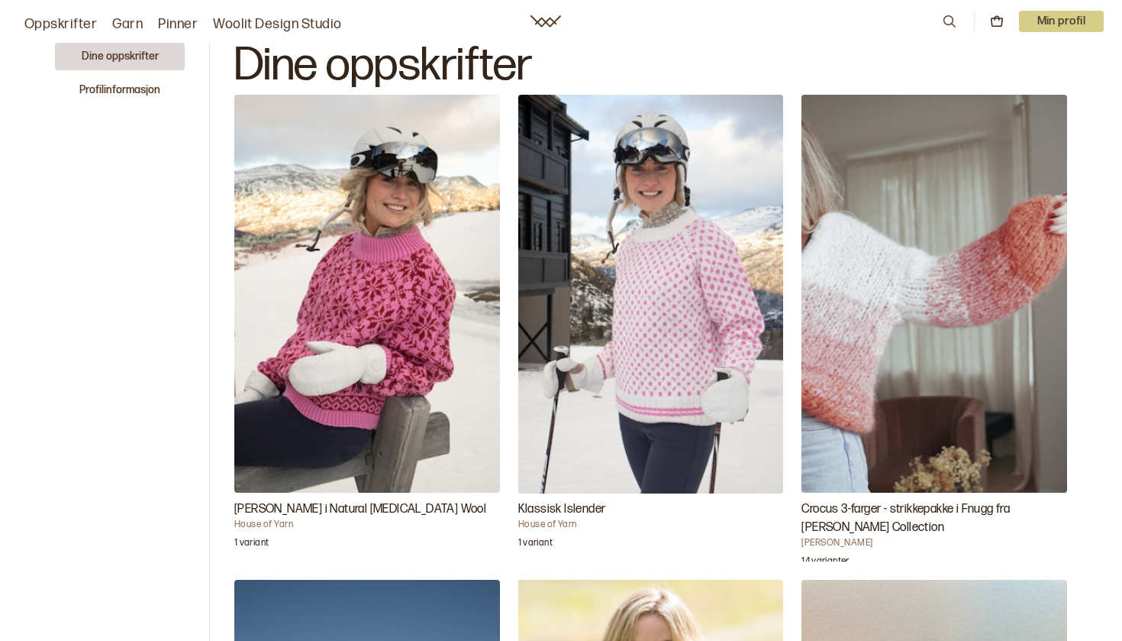
click at [373, 246] on div "[PERSON_NAME] i Natural [MEDICAL_DATA] Wool House of Yarn 1 variant" at bounding box center [367, 328] width 266 height 467
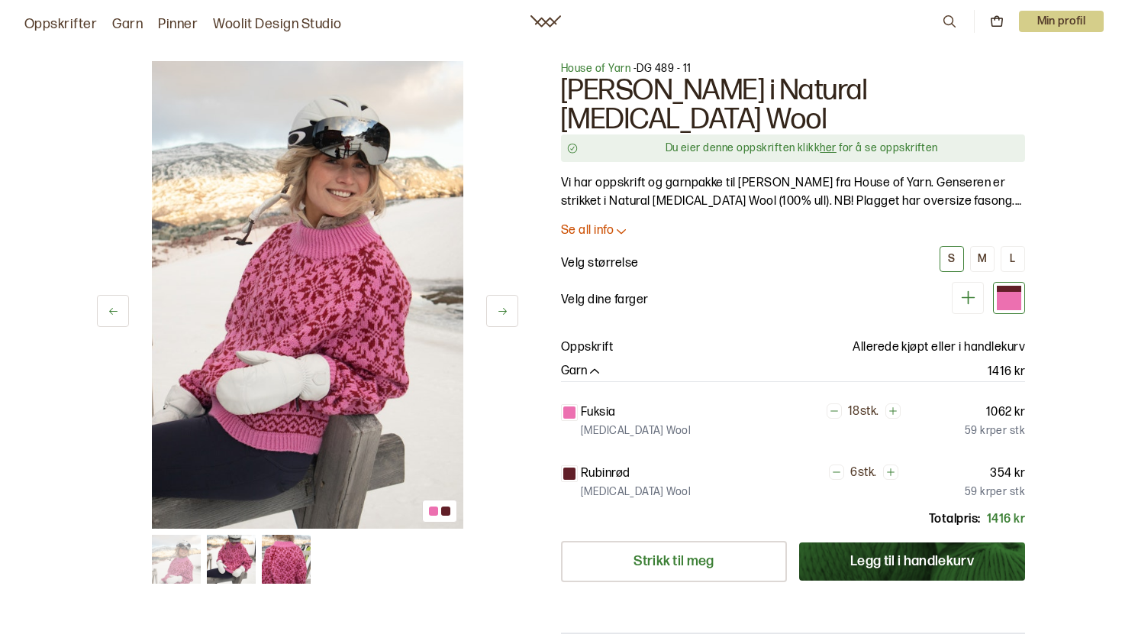
click at [502, 305] on button at bounding box center [502, 311] width 32 height 32
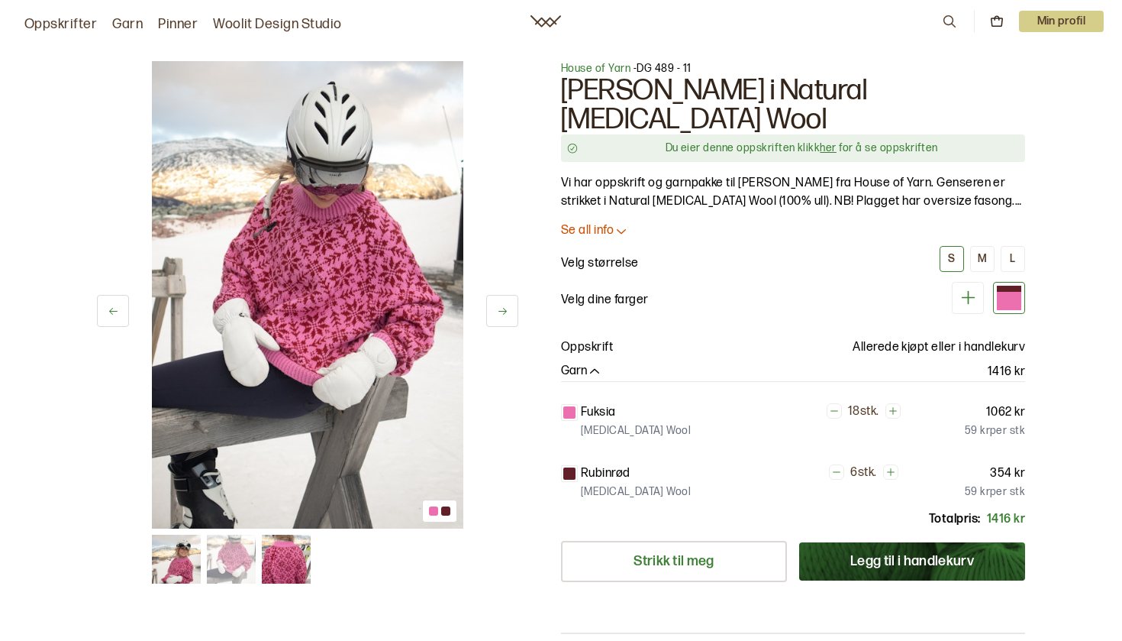
click at [503, 308] on icon at bounding box center [502, 310] width 11 height 11
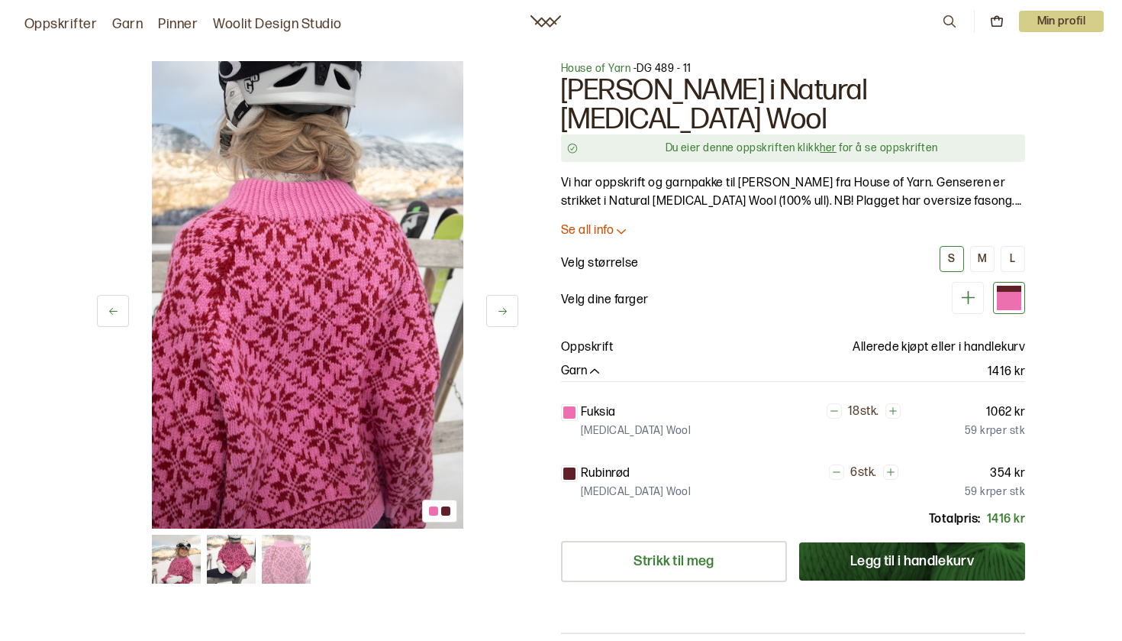
click at [503, 308] on icon at bounding box center [502, 310] width 11 height 11
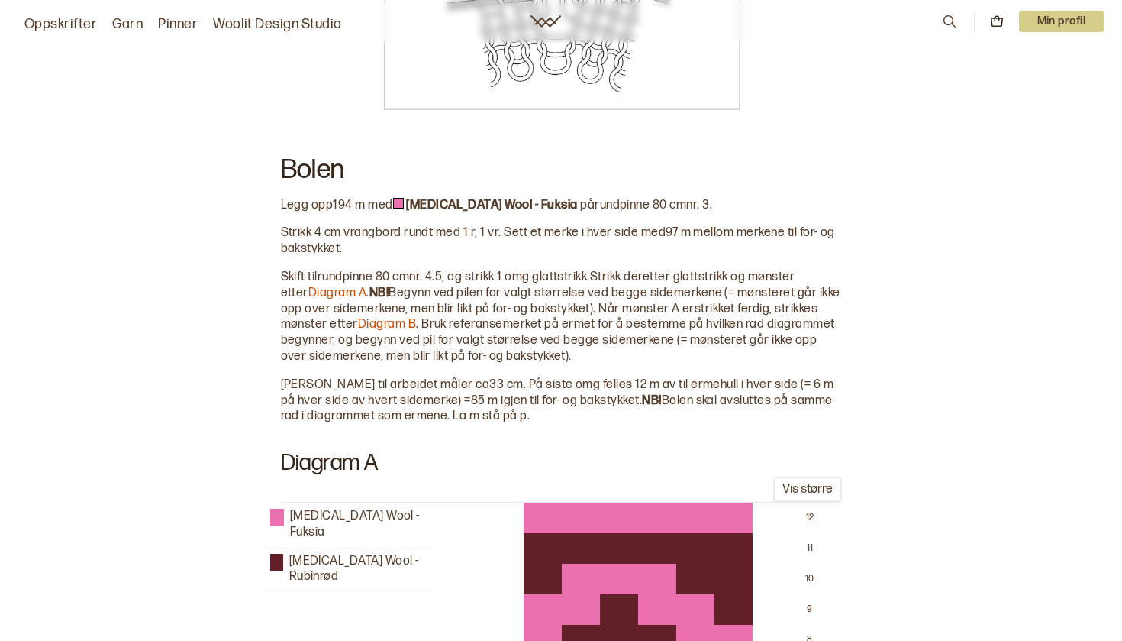
scroll to position [2926, 0]
